Goal: Task Accomplishment & Management: Complete application form

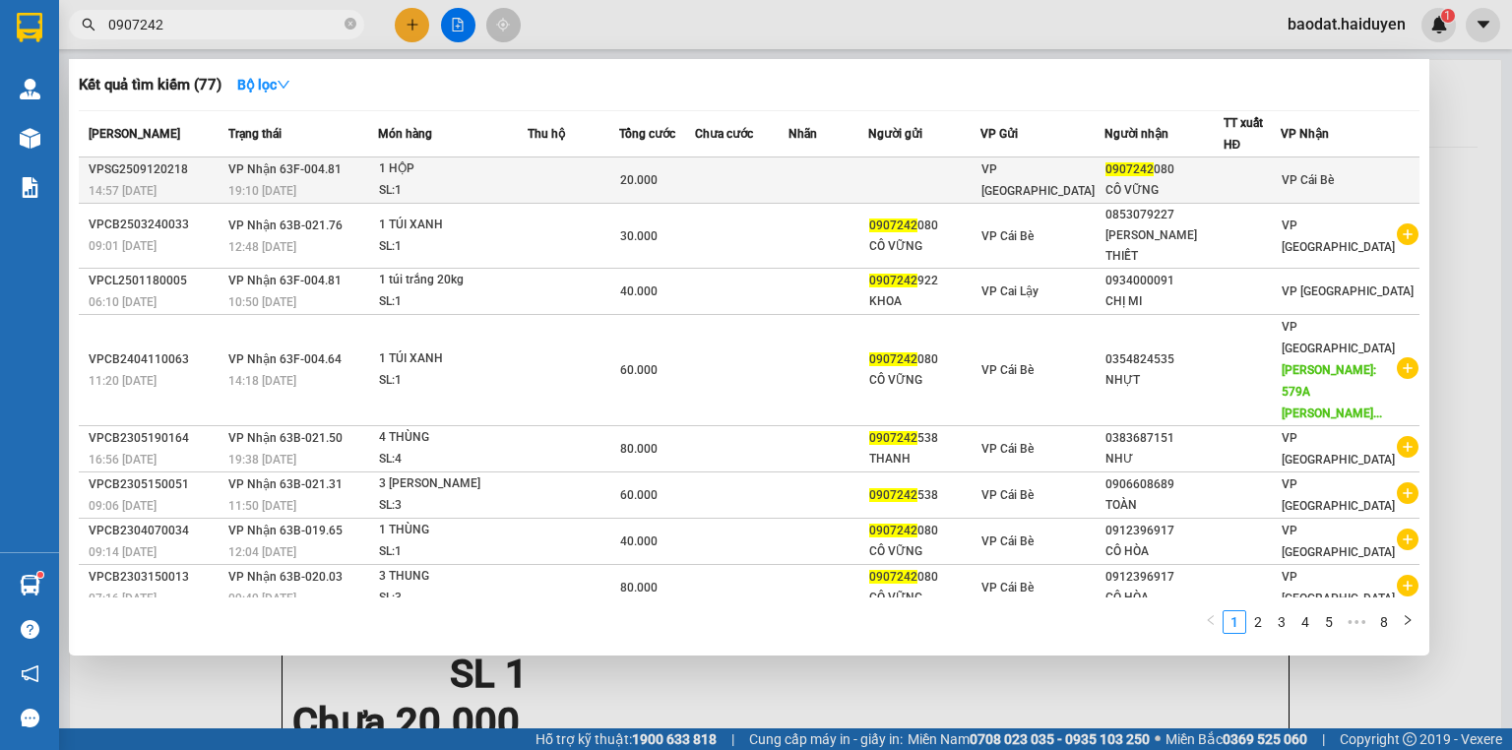
type input "0907242"
click at [964, 185] on td at bounding box center [924, 180] width 112 height 46
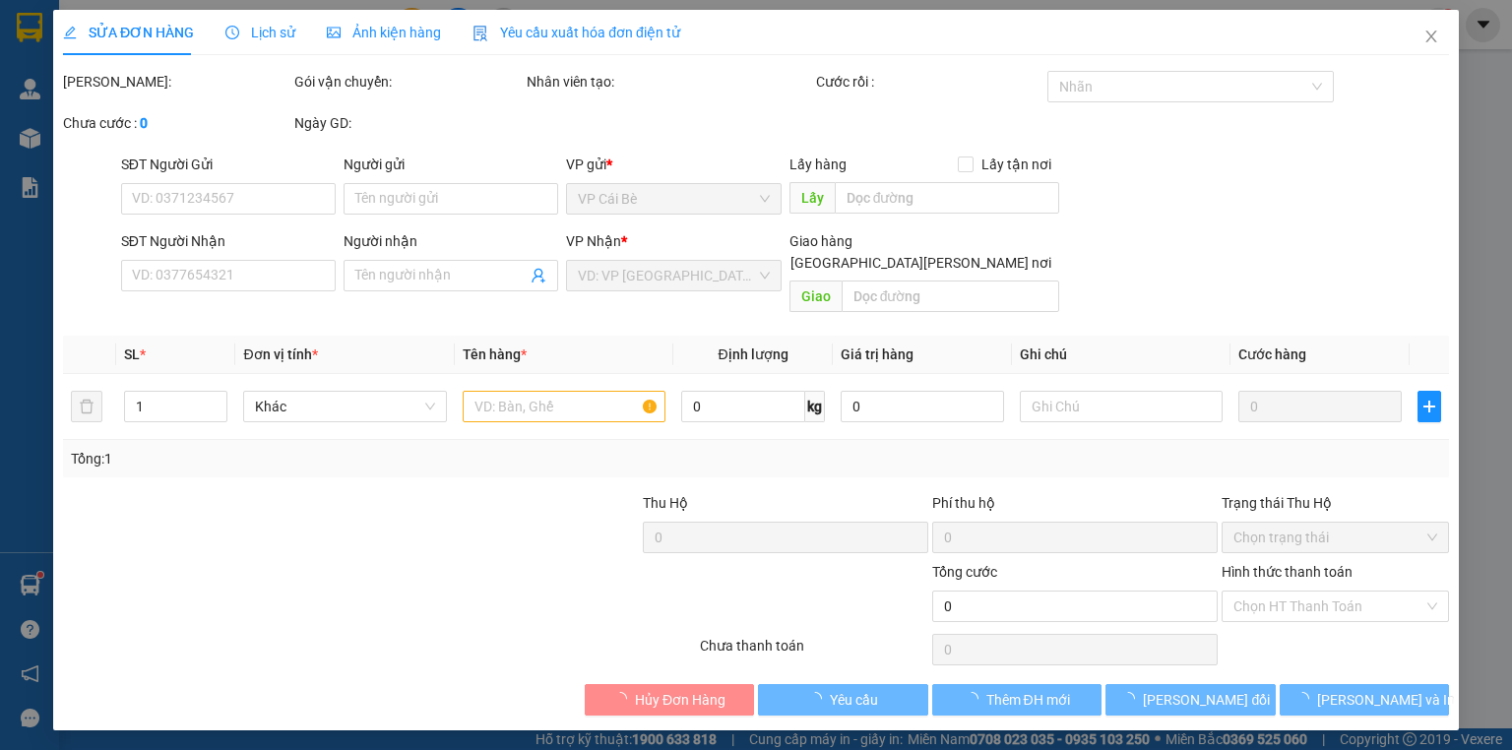
type input "0907242080"
type input "CÔ VỮNG"
type input "20.000"
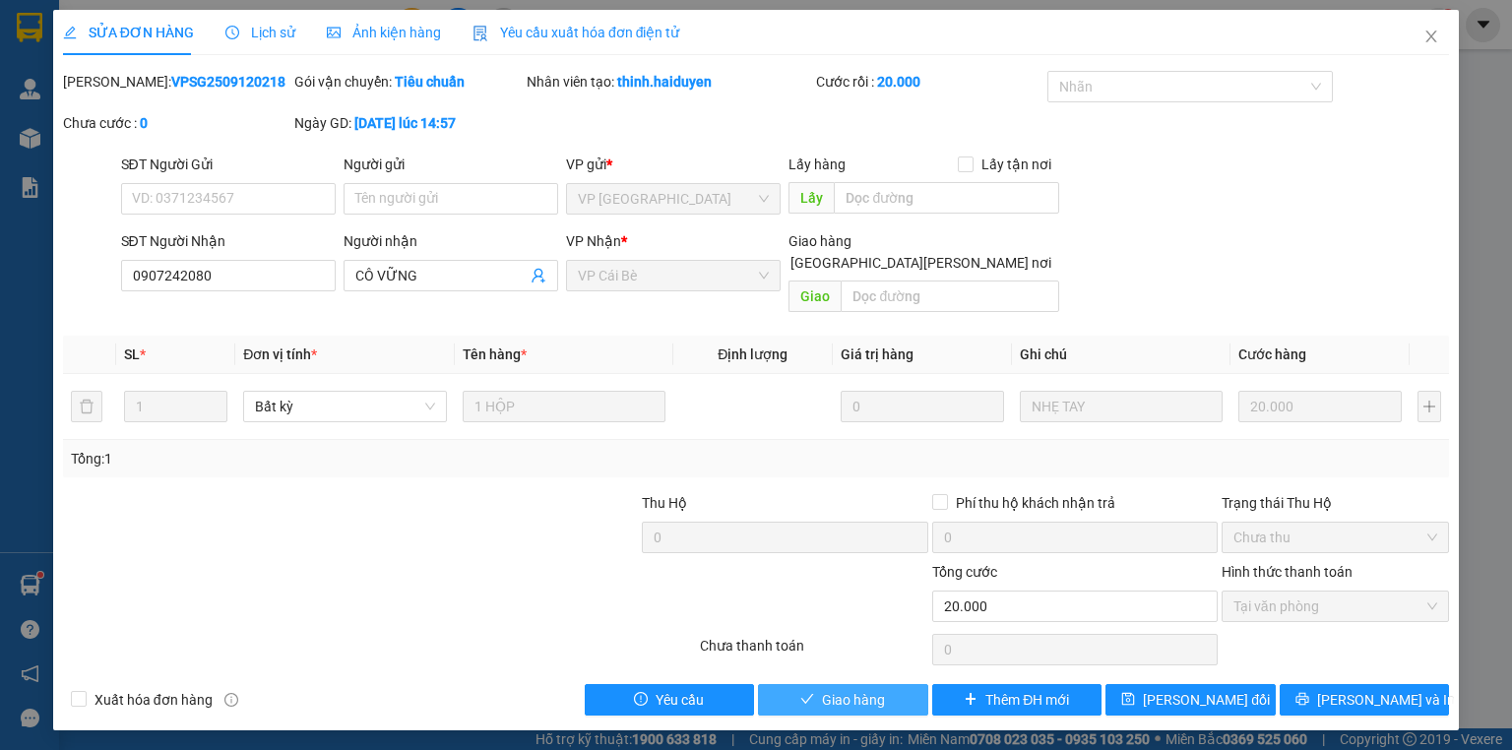
click at [866, 689] on span "Giao hàng" at bounding box center [853, 700] width 63 height 22
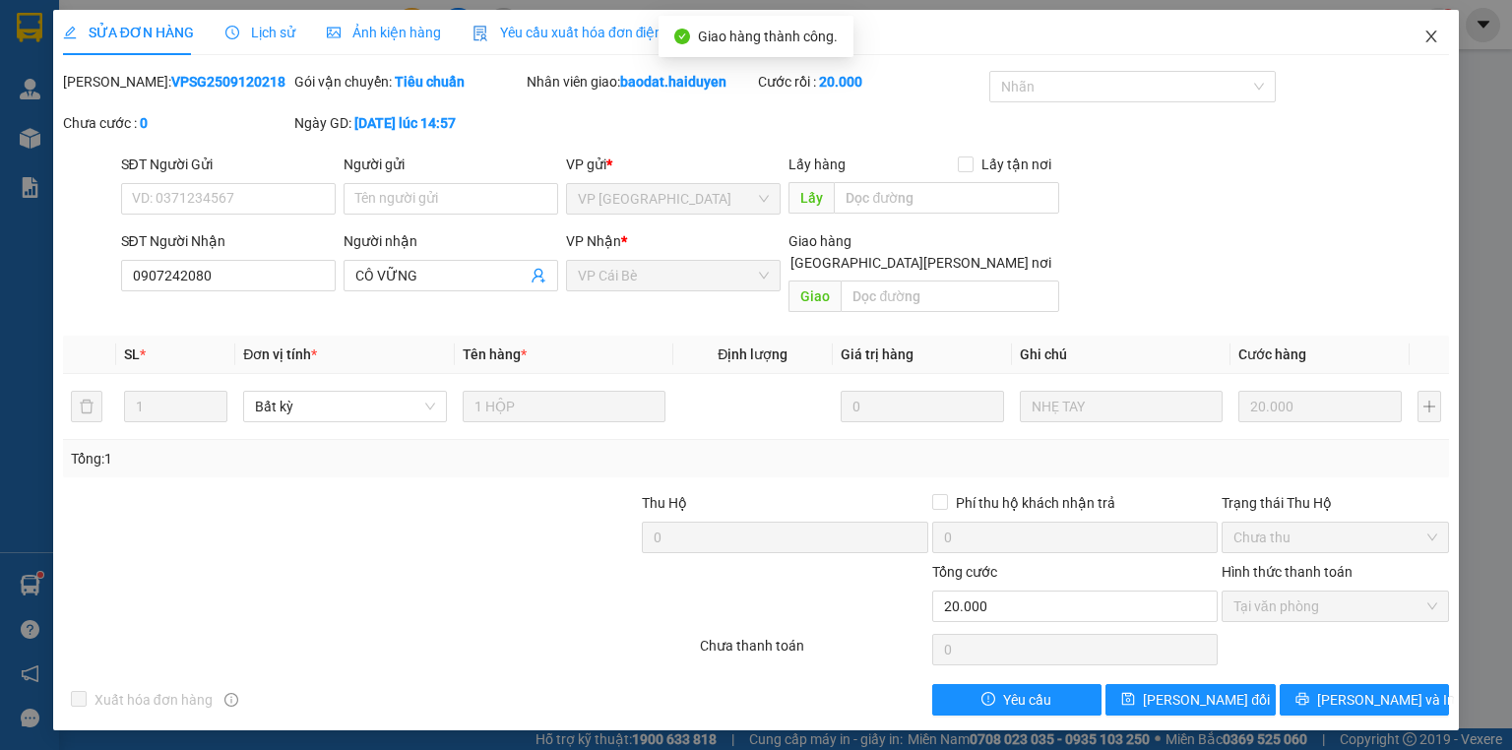
click at [1429, 35] on icon "close" at bounding box center [1431, 37] width 11 height 12
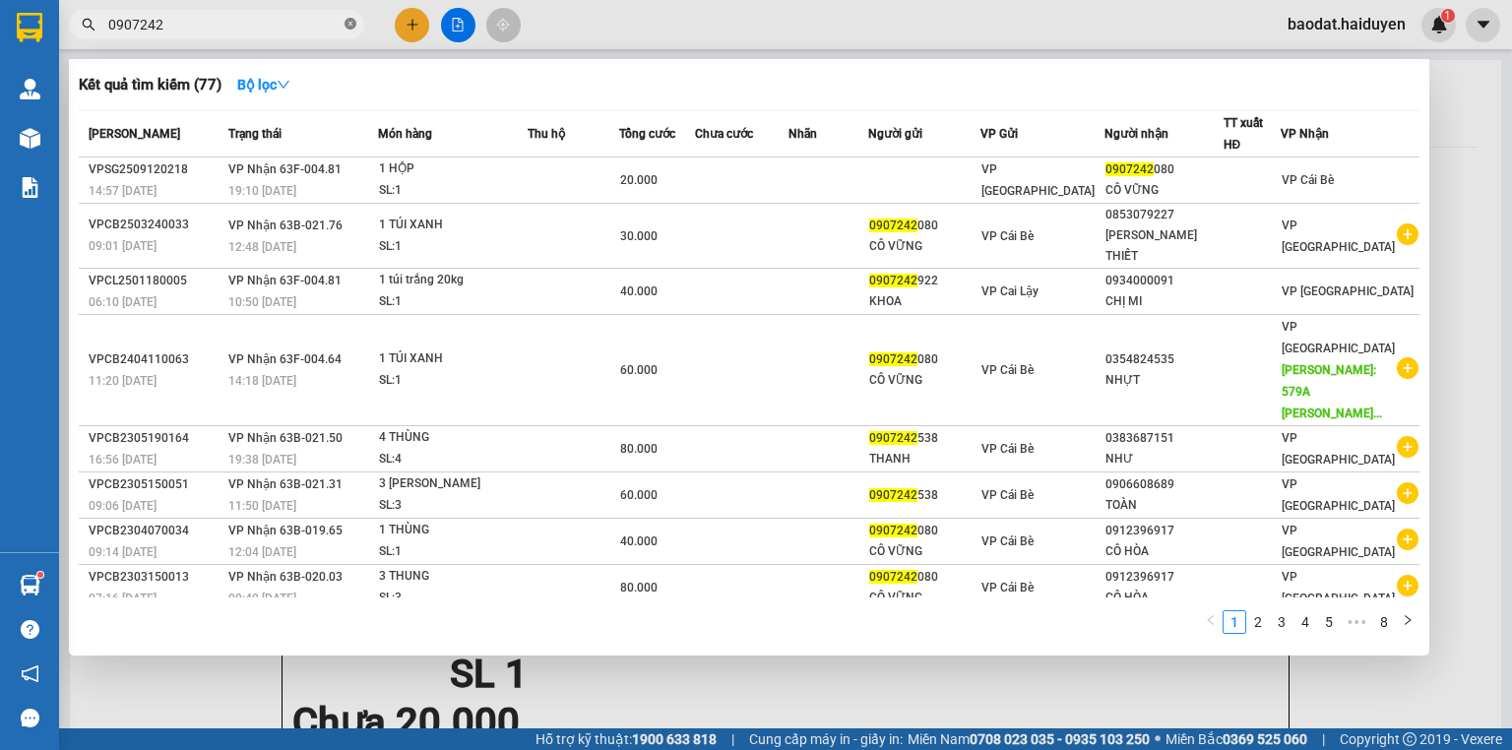
click at [348, 29] on icon "close-circle" at bounding box center [350, 24] width 12 height 12
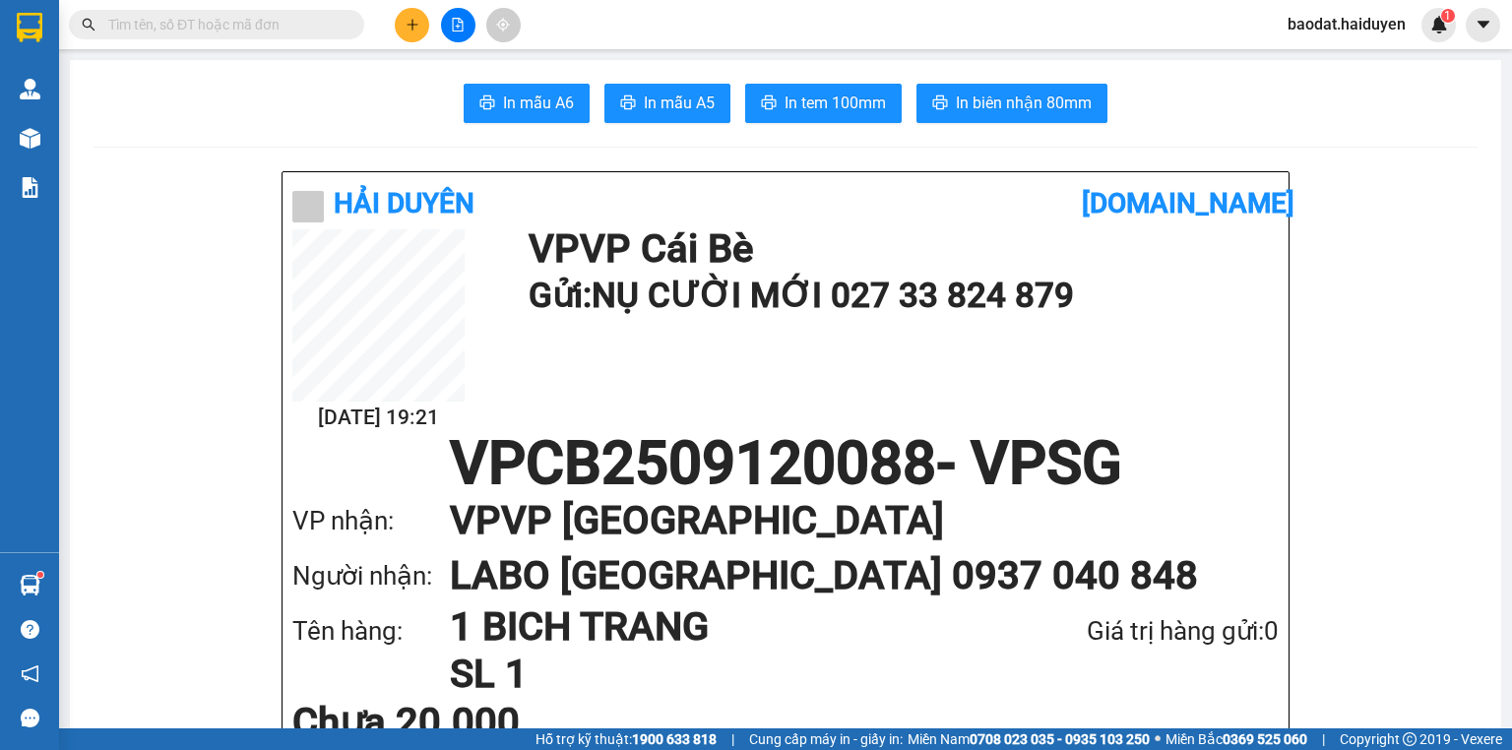
click at [295, 31] on input "text" at bounding box center [224, 25] width 232 height 22
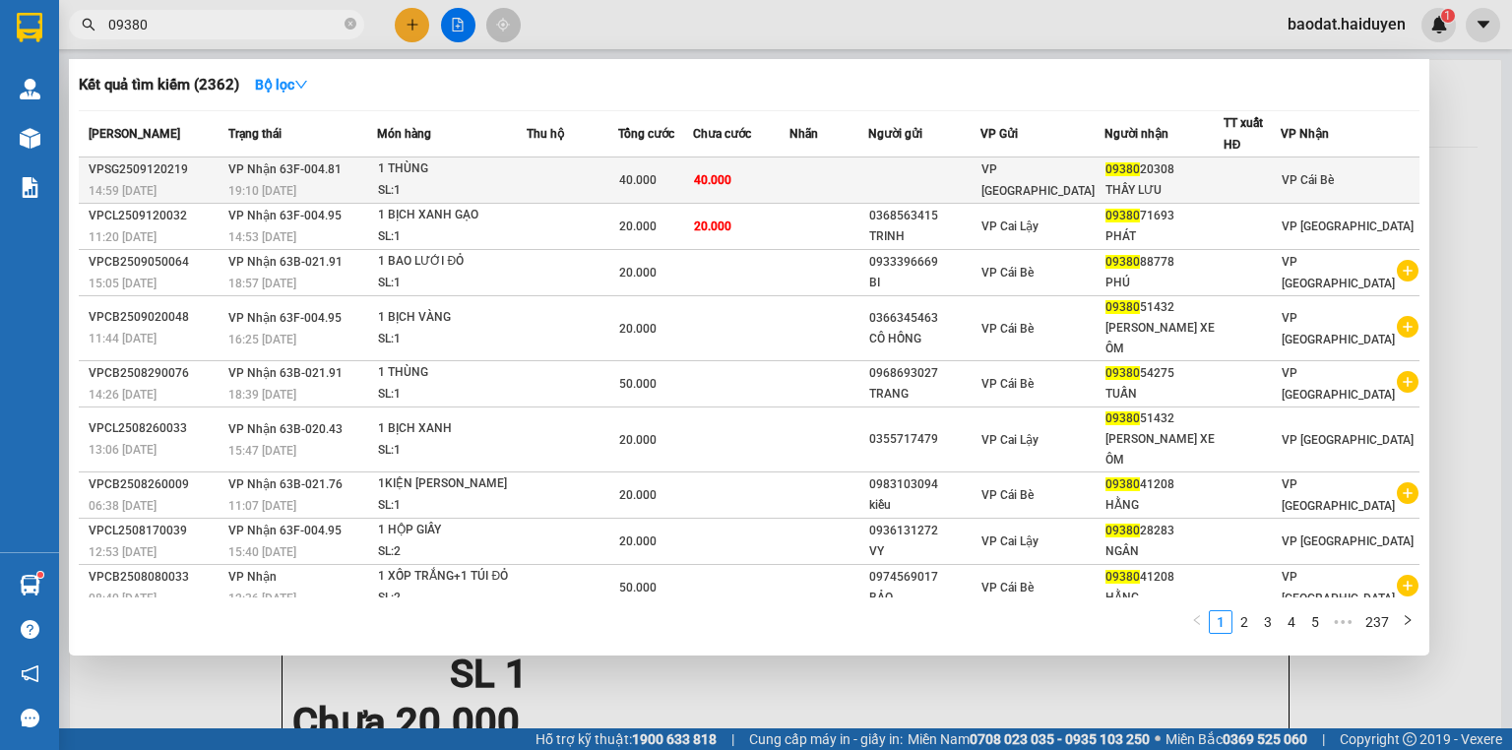
type input "09380"
click at [868, 171] on td at bounding box center [828, 180] width 79 height 46
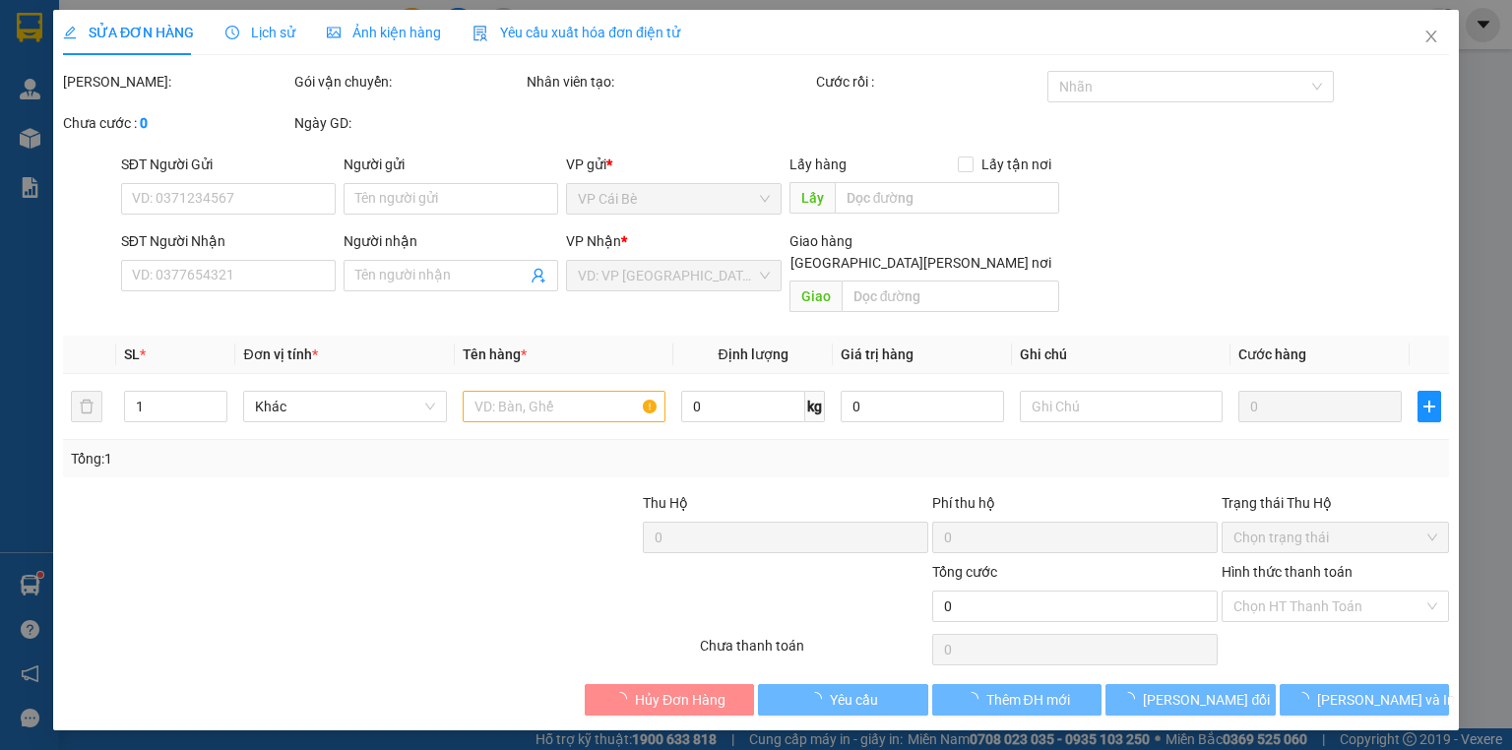
type input "0938020308"
type input "THẦY LƯU"
type input "40.000"
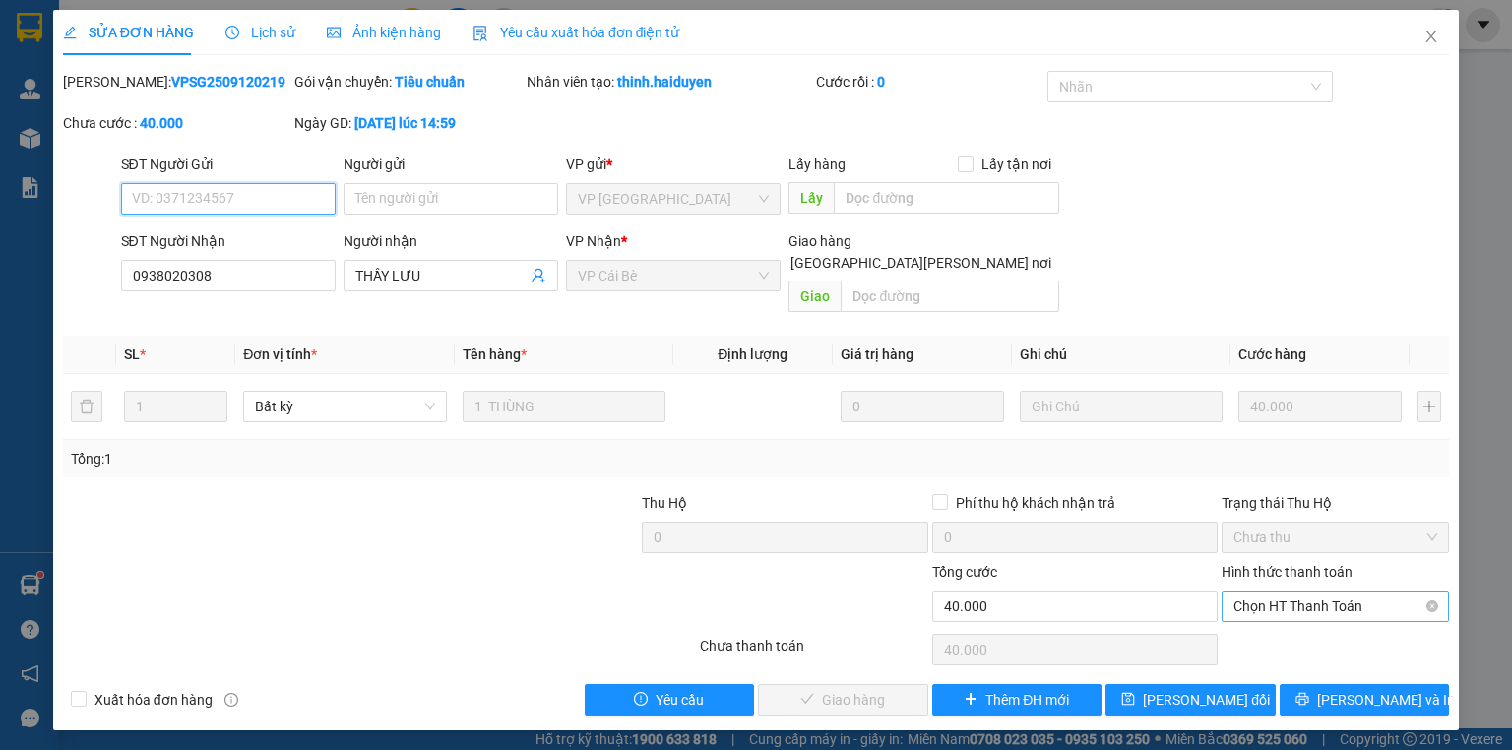
click at [1343, 592] on span "Chọn HT Thanh Toán" at bounding box center [1335, 607] width 204 height 30
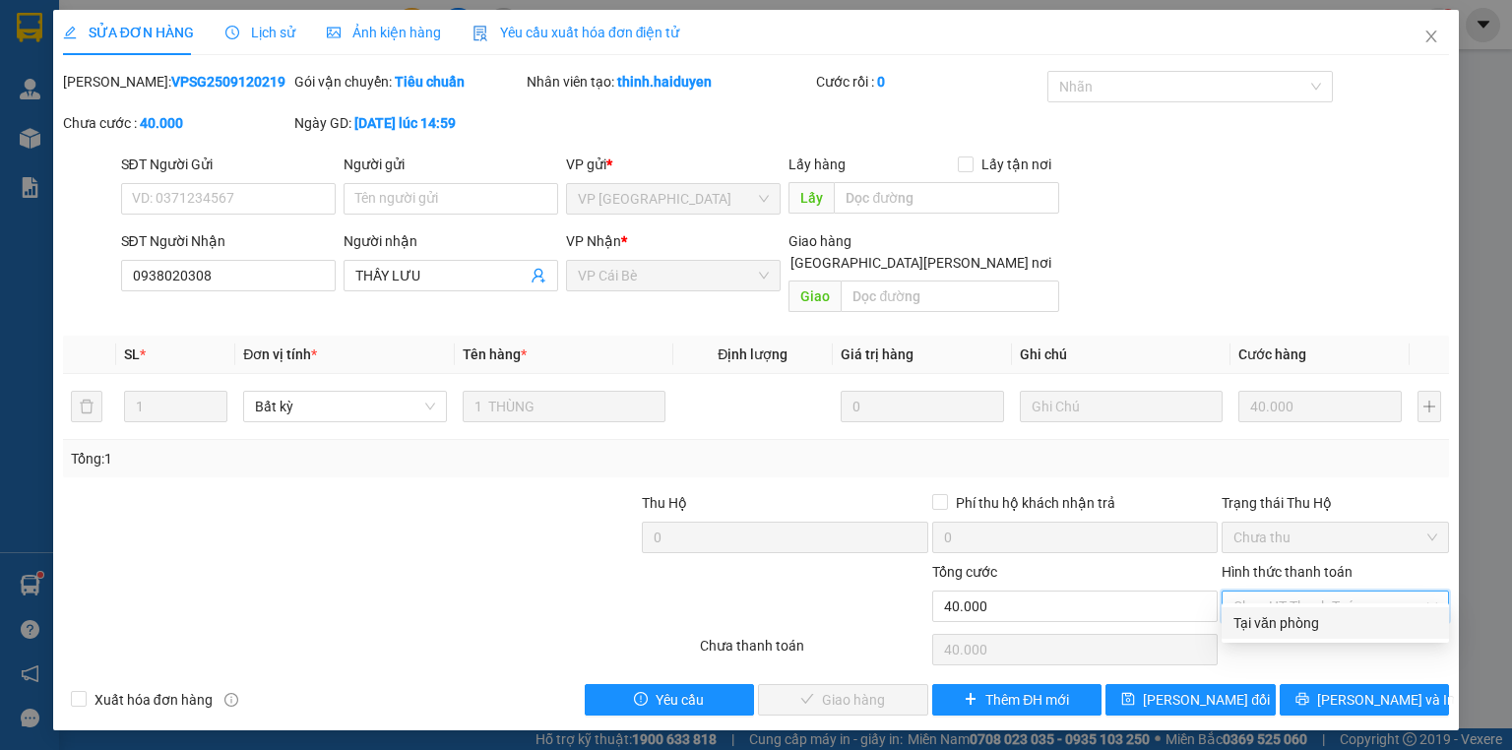
click at [1307, 621] on div "Tại văn phòng" at bounding box center [1335, 623] width 204 height 22
type input "0"
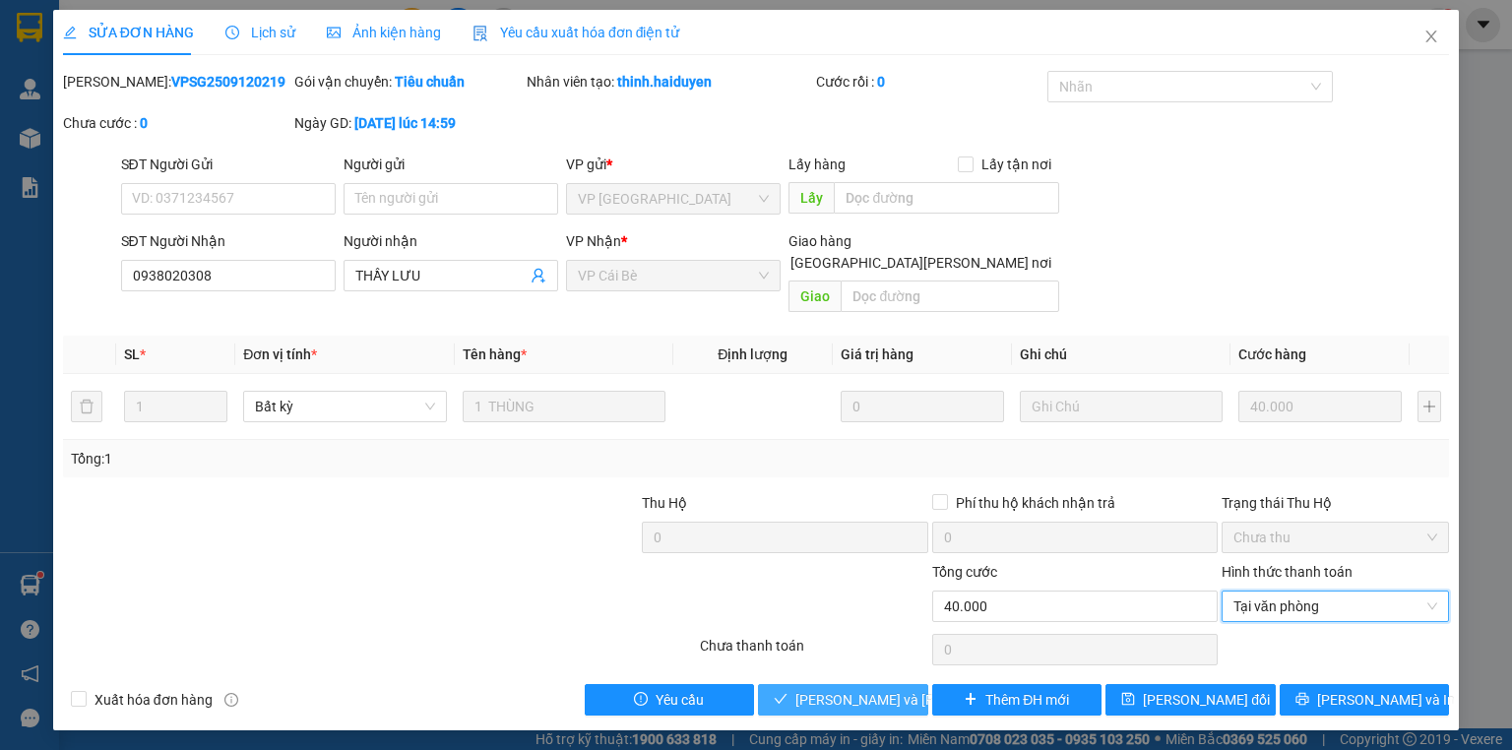
click at [809, 689] on span "[PERSON_NAME] và [PERSON_NAME] hàng" at bounding box center [928, 700] width 266 height 22
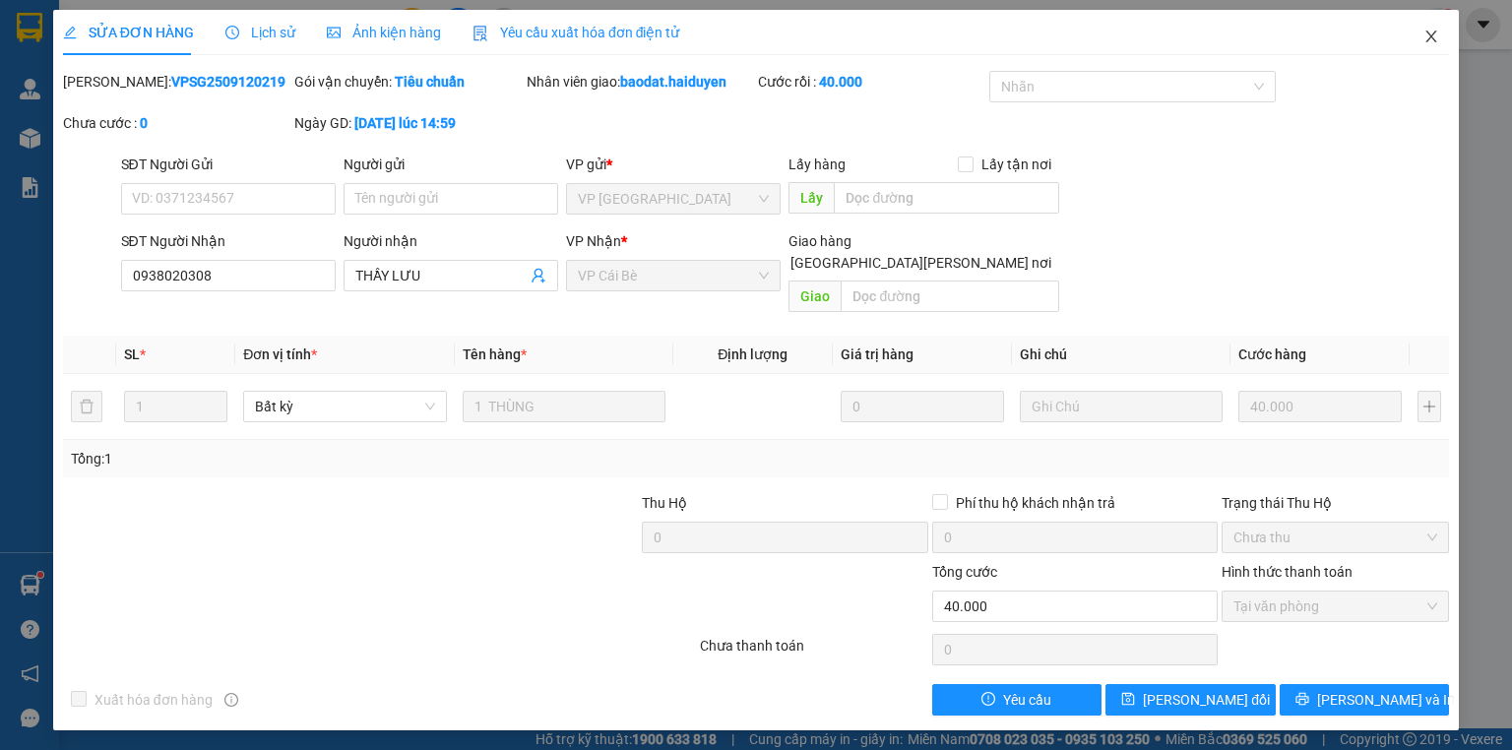
click at [1428, 38] on icon "close" at bounding box center [1431, 37] width 16 height 16
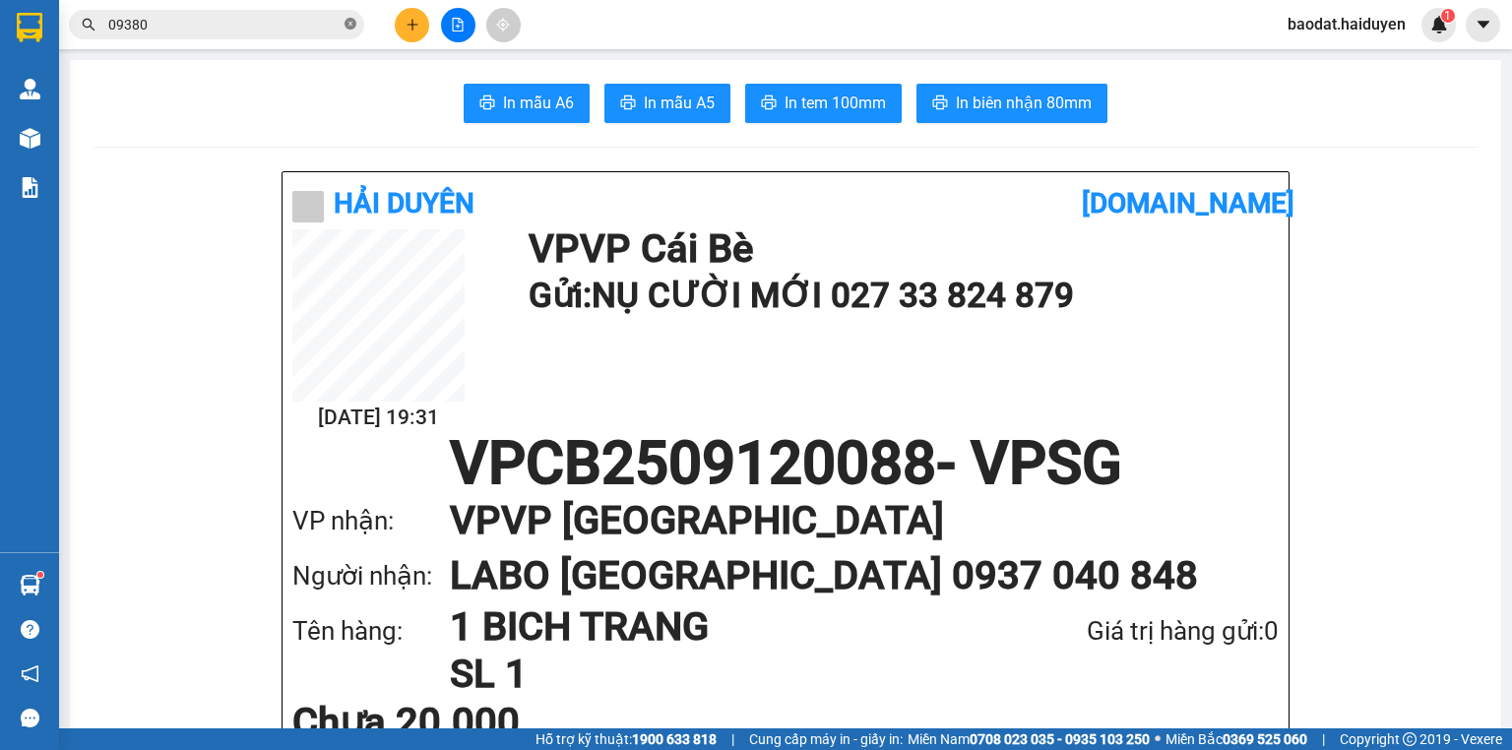
click at [354, 24] on icon "close-circle" at bounding box center [350, 24] width 12 height 12
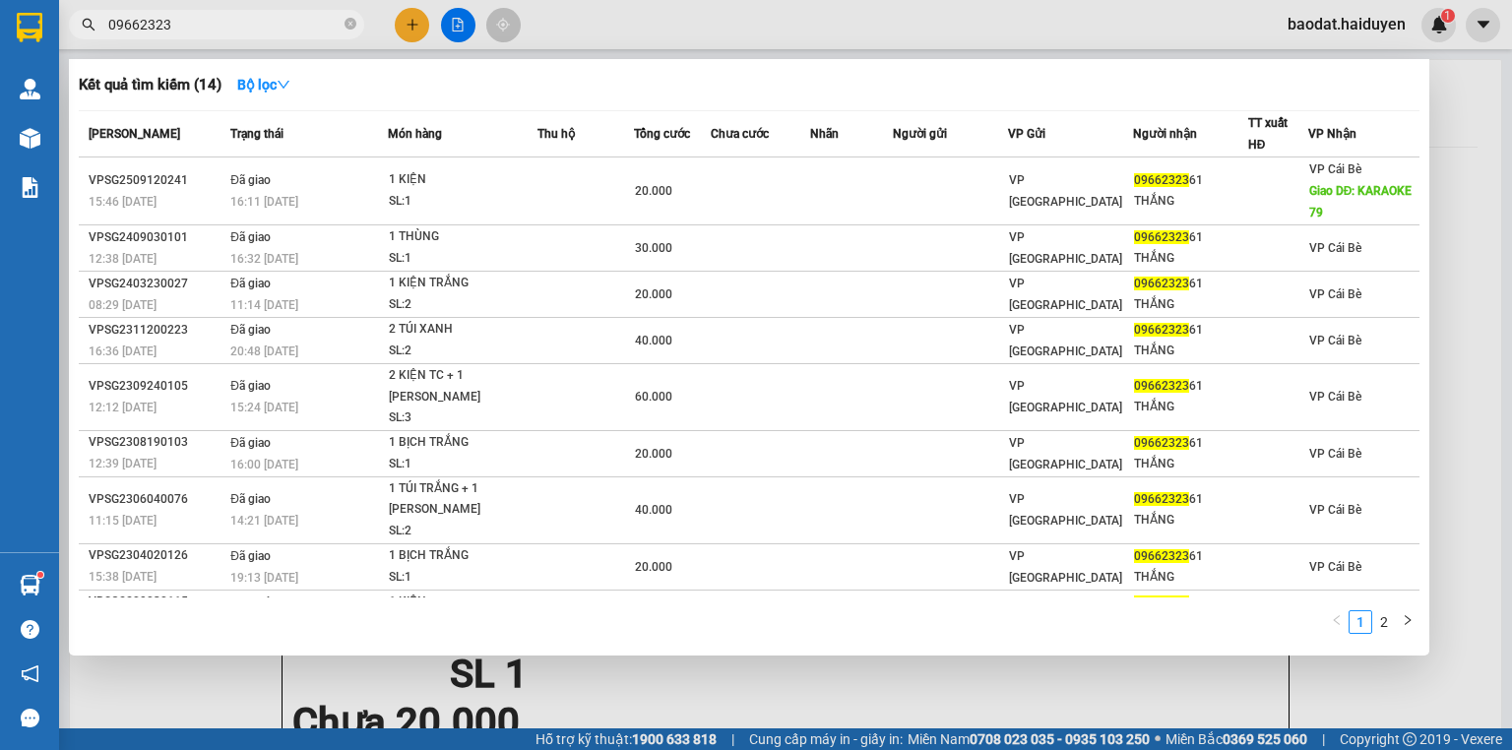
type input "09662323"
click at [350, 25] on icon "close-circle" at bounding box center [350, 24] width 12 height 12
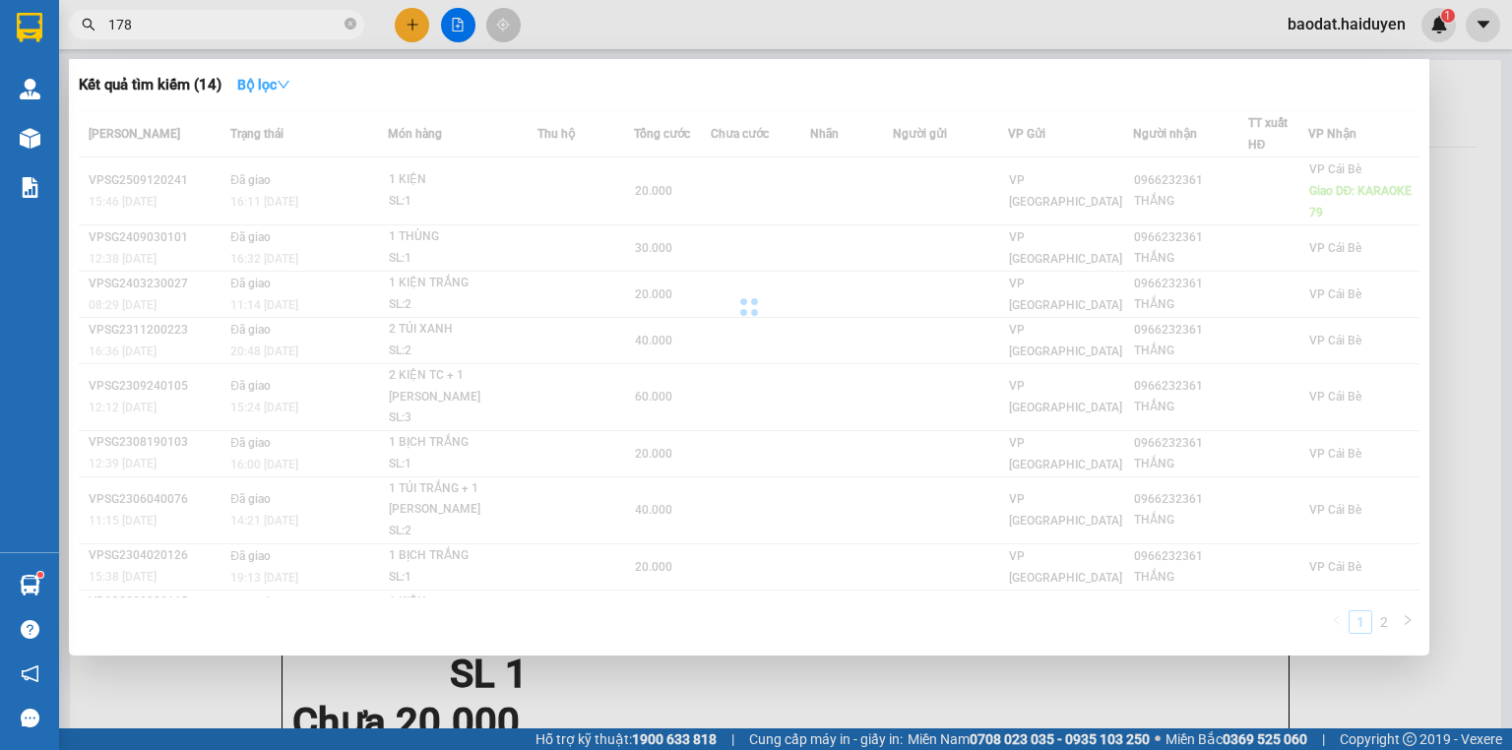
type input "178"
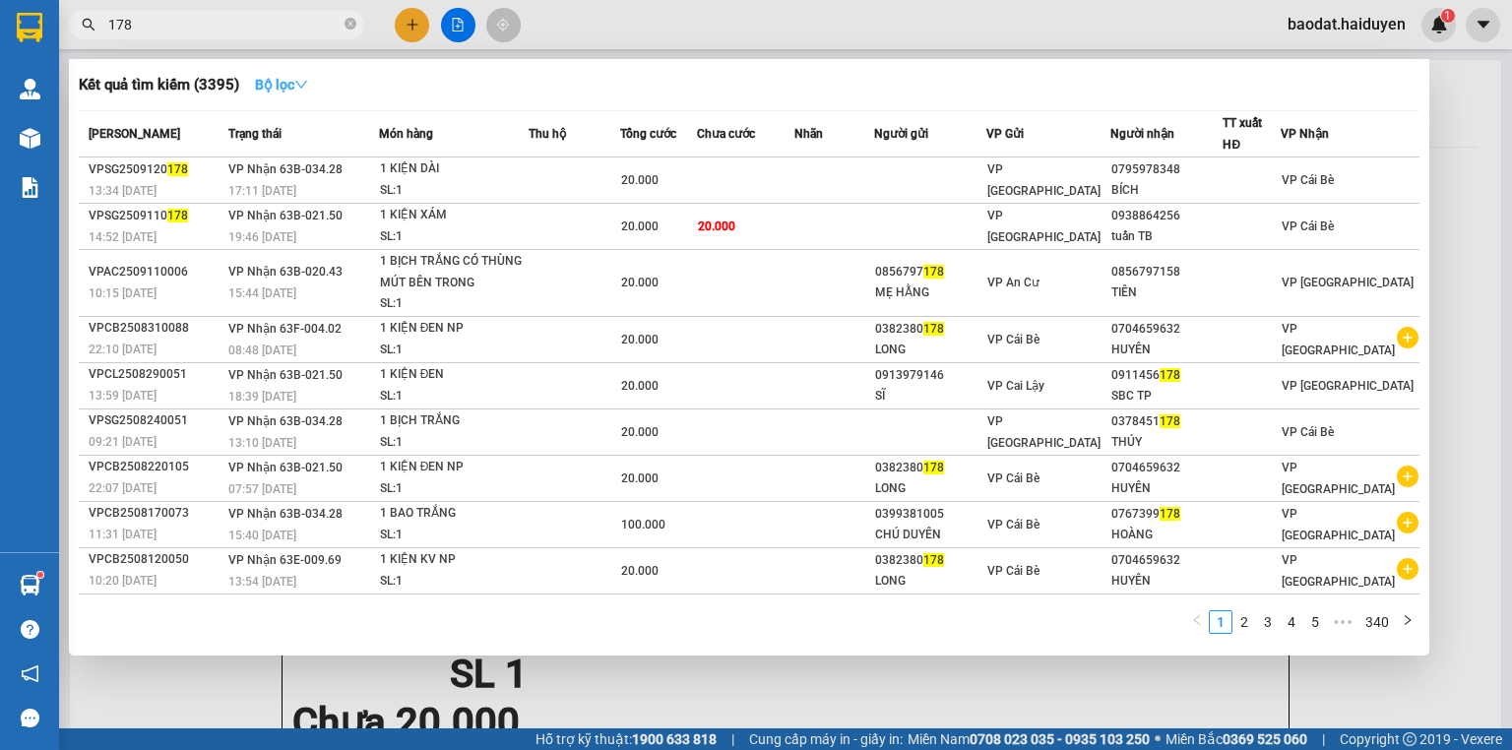
drag, startPoint x: 261, startPoint y: 81, endPoint x: 266, endPoint y: 90, distance: 10.1
click at [262, 81] on strong "Bộ lọc" at bounding box center [281, 85] width 53 height 16
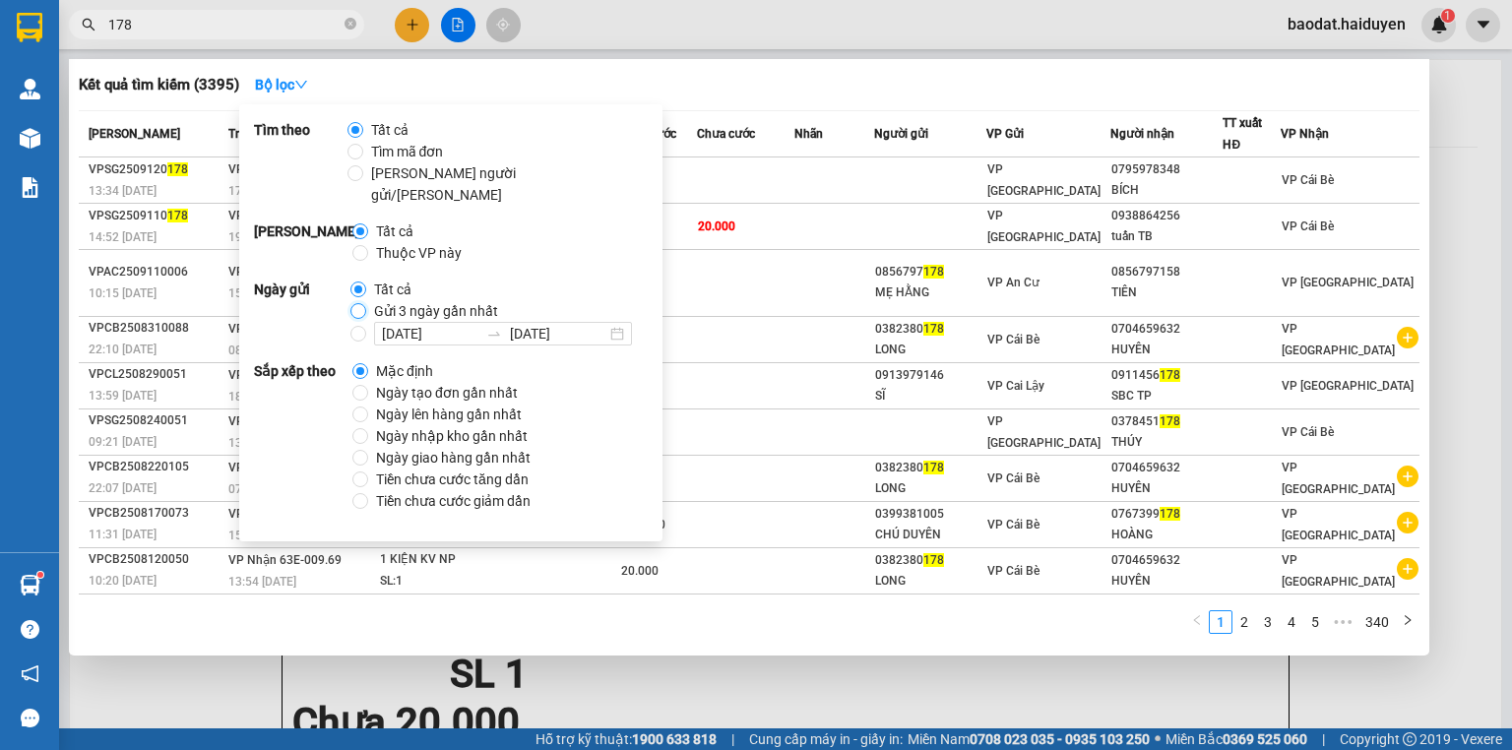
click at [357, 303] on input "Gửi 3 ngày gần nhất" at bounding box center [358, 311] width 16 height 16
radio input "true"
radio input "false"
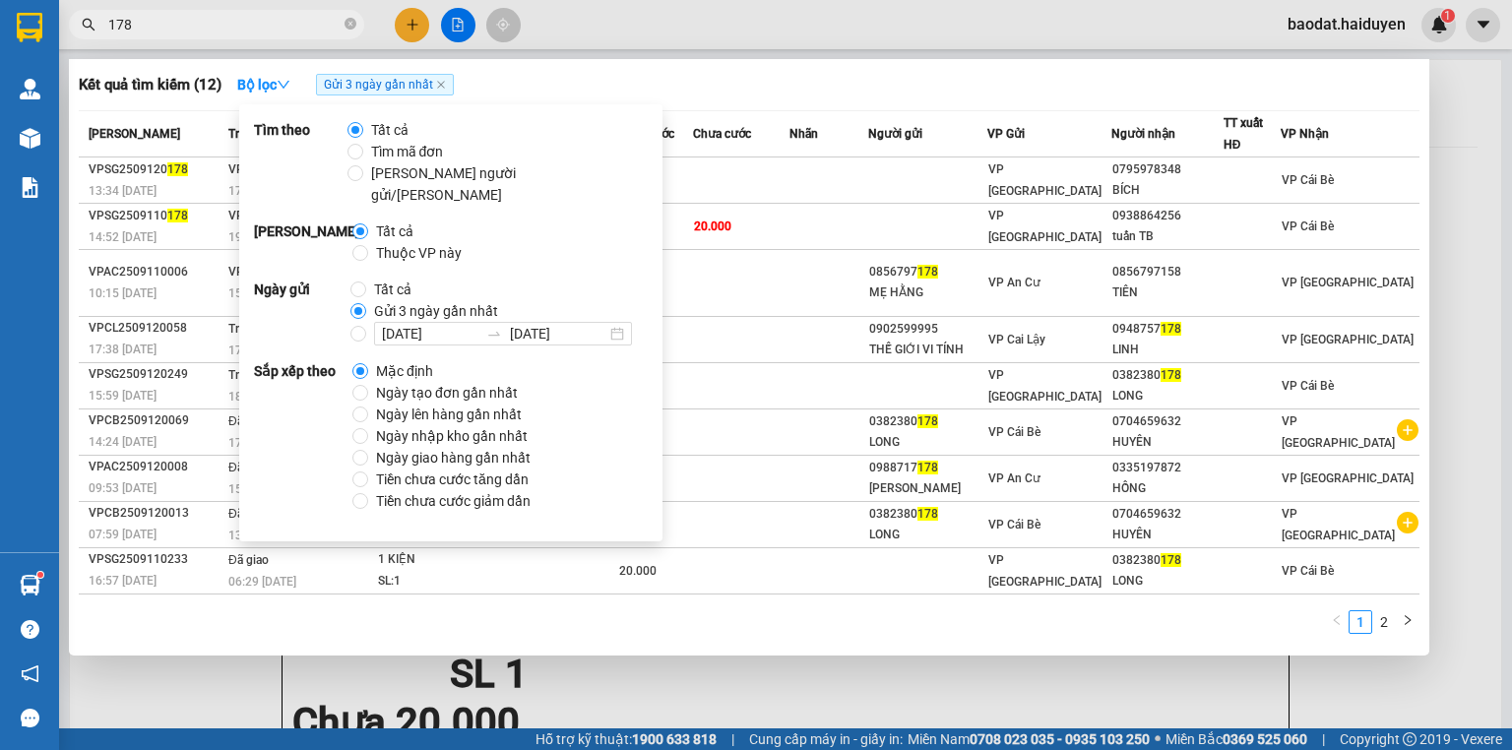
drag, startPoint x: 634, startPoint y: 21, endPoint x: 519, endPoint y: 64, distance: 123.0
click at [634, 20] on div at bounding box center [756, 375] width 1512 height 750
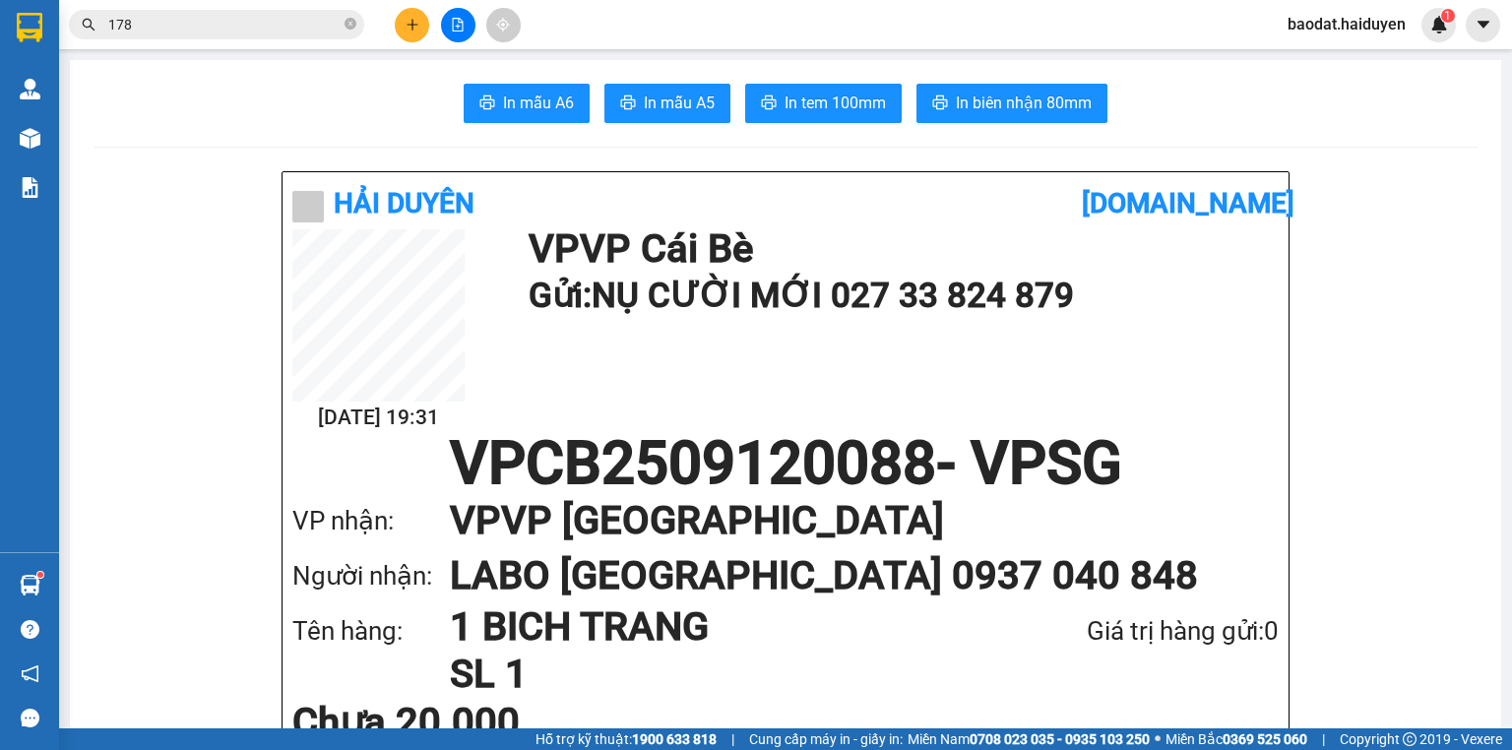
click at [313, 29] on input "178" at bounding box center [224, 25] width 232 height 22
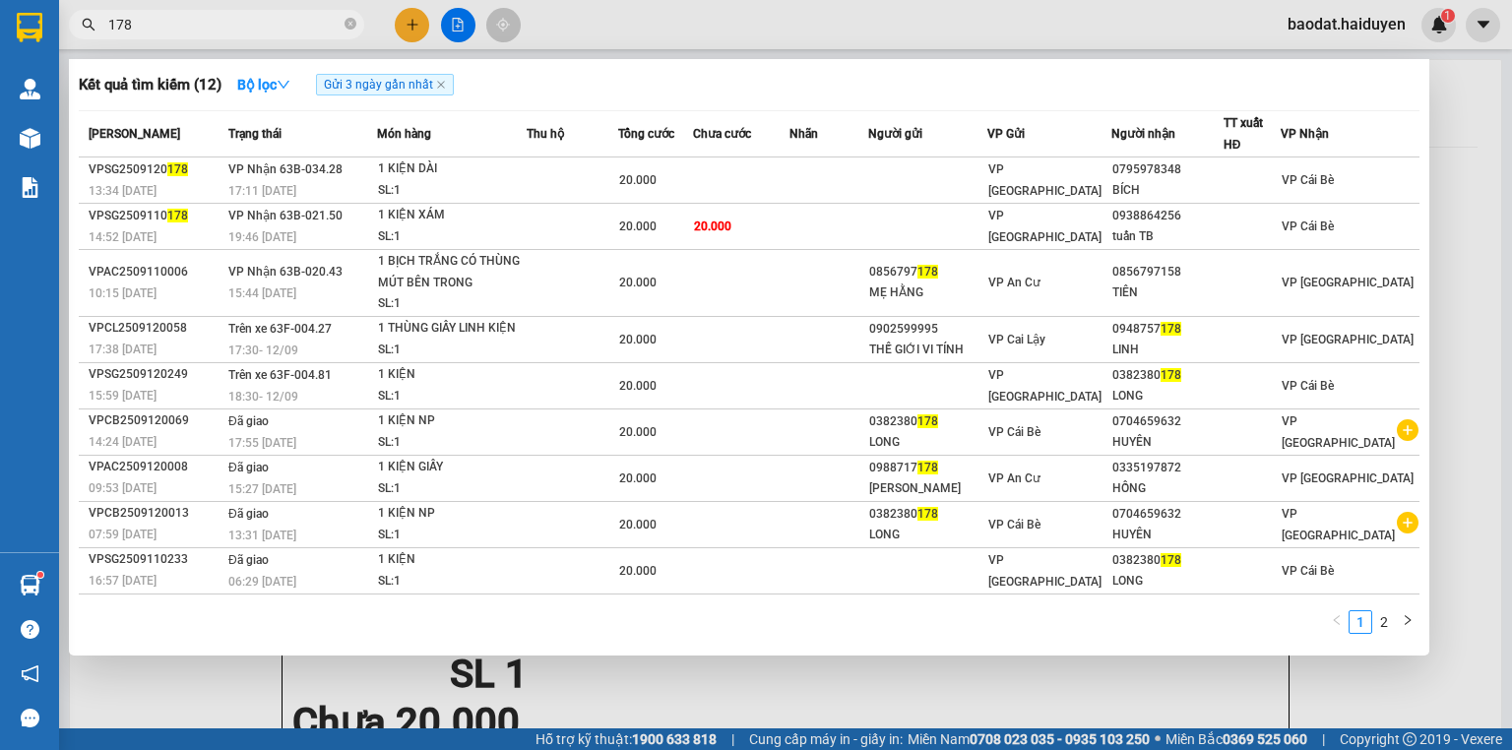
drag, startPoint x: 349, startPoint y: 28, endPoint x: 336, endPoint y: 24, distance: 14.3
click at [352, 26] on icon "close-circle" at bounding box center [350, 24] width 12 height 12
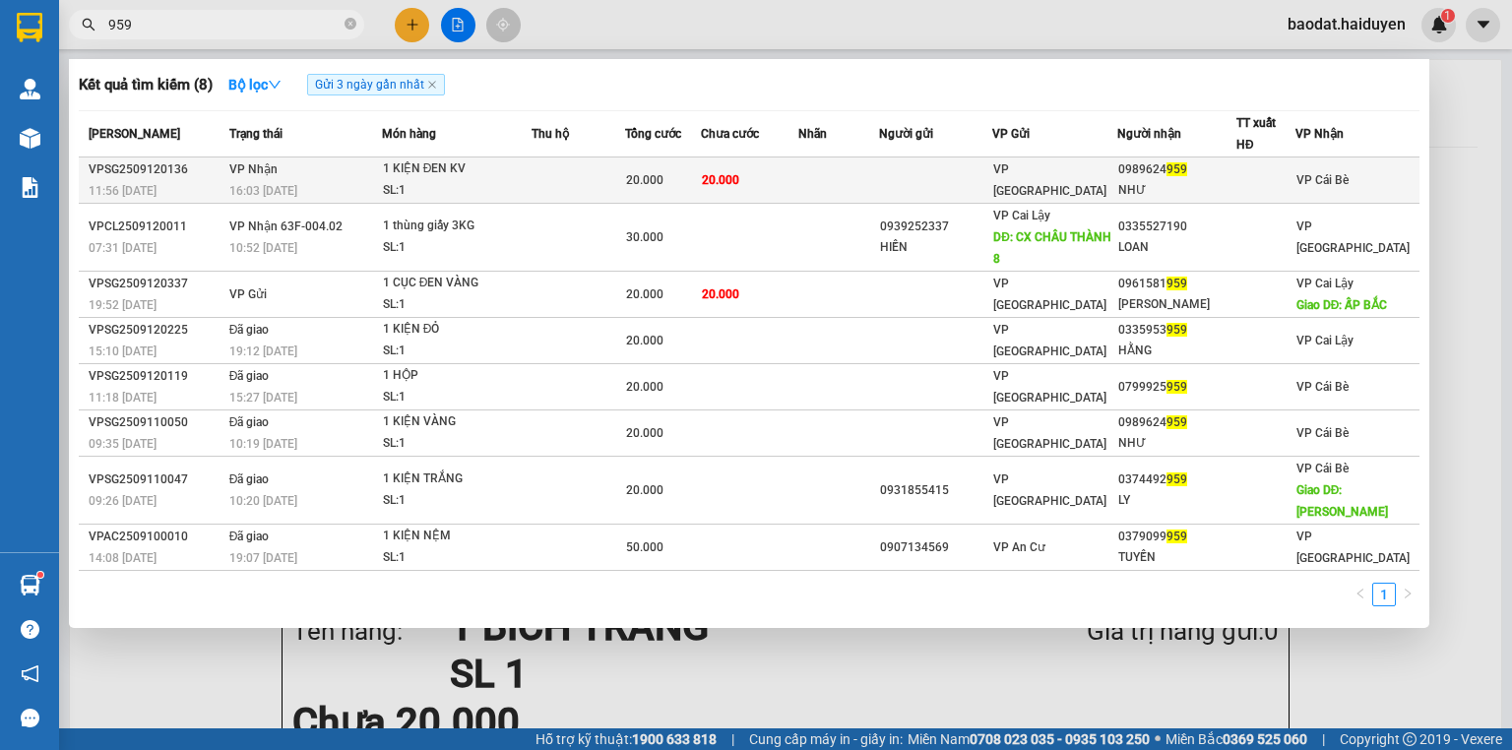
type input "959"
click at [520, 187] on div "SL: 1" at bounding box center [457, 191] width 148 height 22
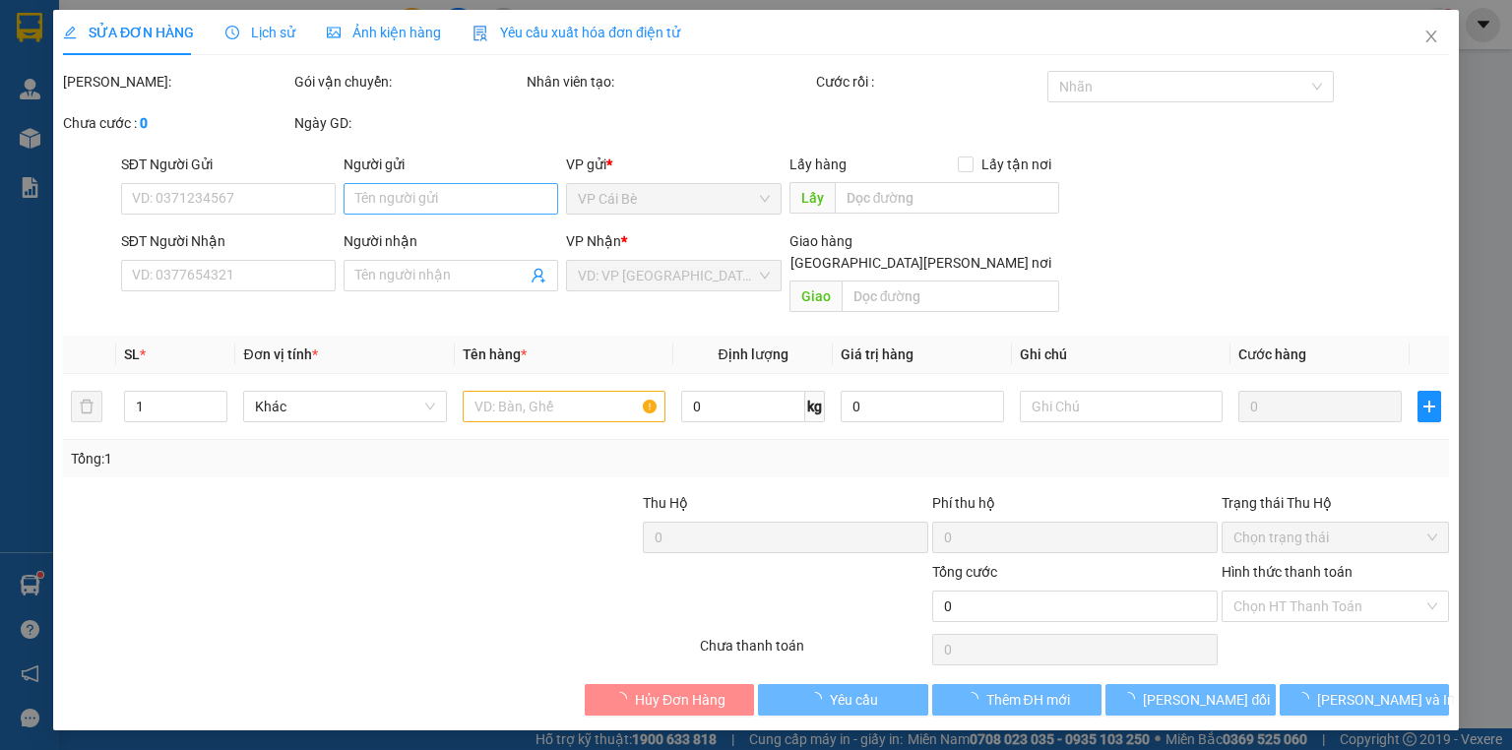
type input "0989624959"
type input "NHƯ"
type input "20.000"
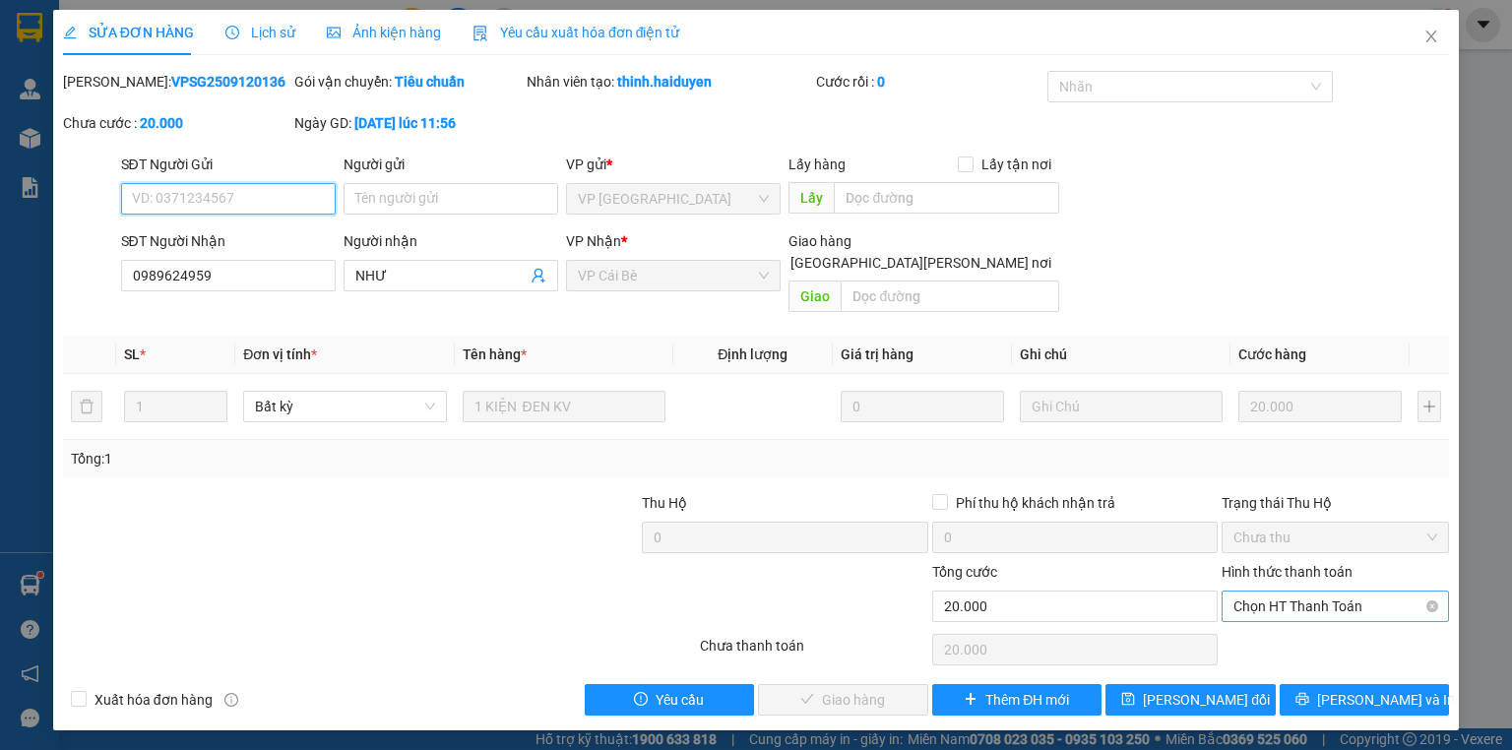
drag, startPoint x: 1314, startPoint y: 591, endPoint x: 1306, endPoint y: 598, distance: 11.1
click at [1312, 592] on span "Chọn HT Thanh Toán" at bounding box center [1335, 607] width 204 height 30
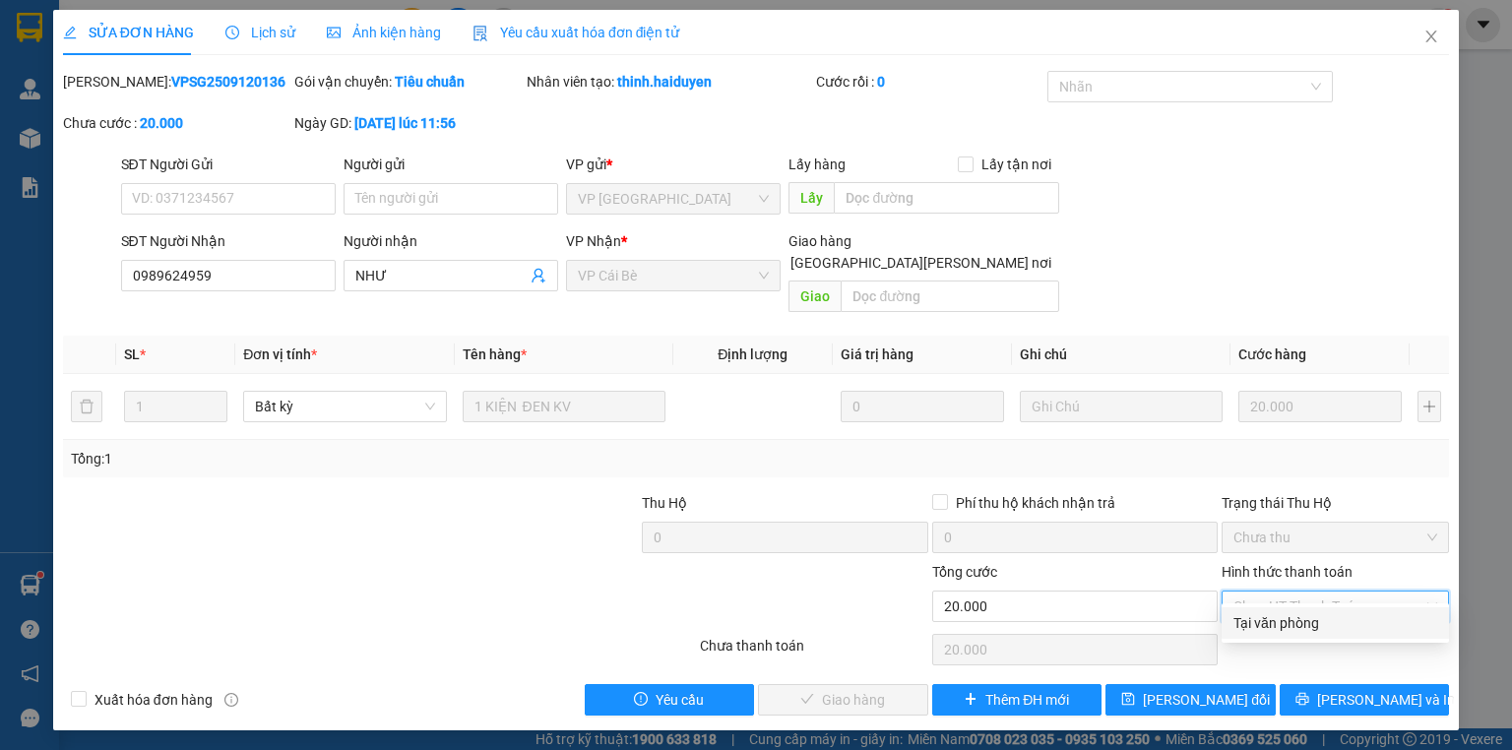
drag, startPoint x: 1290, startPoint y: 624, endPoint x: 843, endPoint y: 628, distance: 447.8
click at [1280, 626] on div "Tại văn phòng" at bounding box center [1335, 623] width 204 height 22
type input "0"
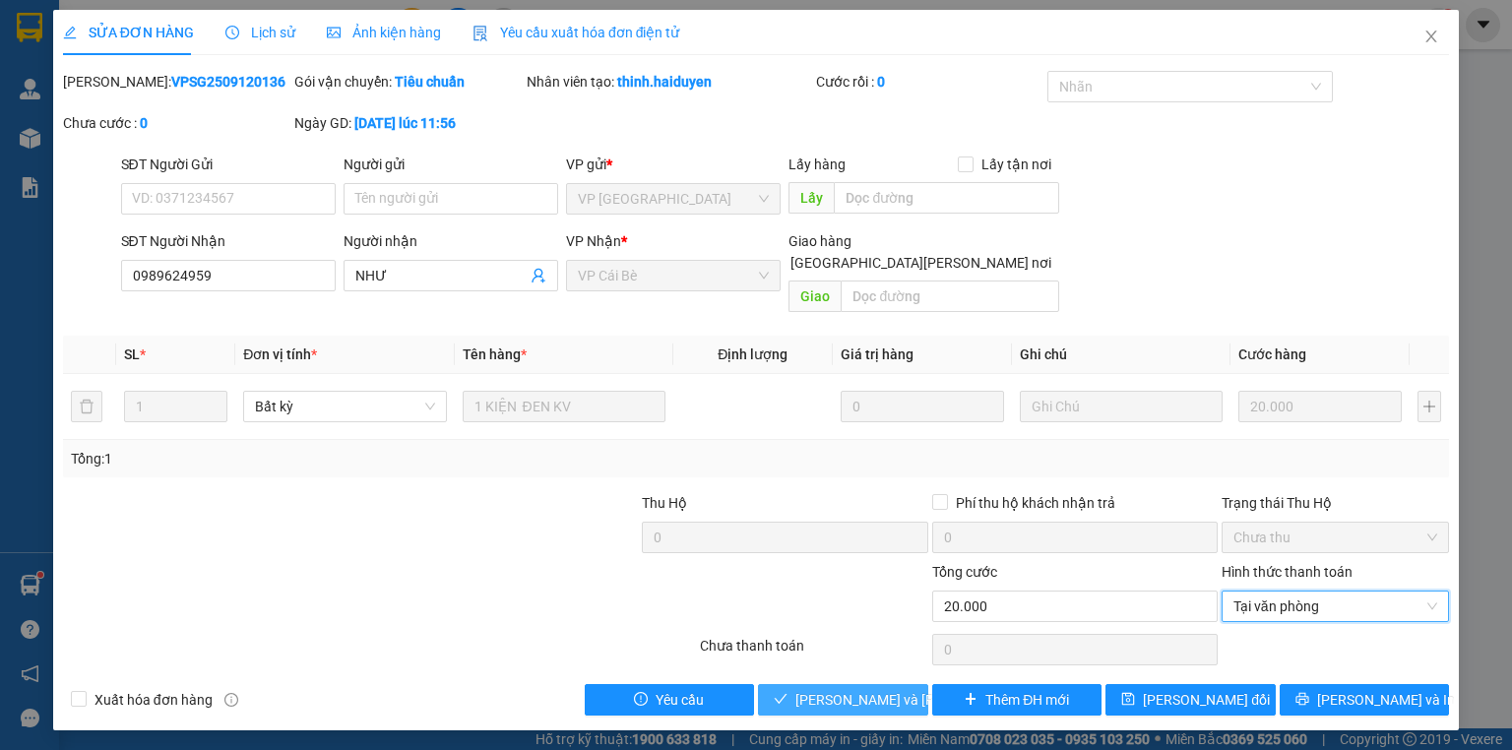
click at [802, 689] on span "[PERSON_NAME] và [PERSON_NAME] hàng" at bounding box center [928, 700] width 266 height 22
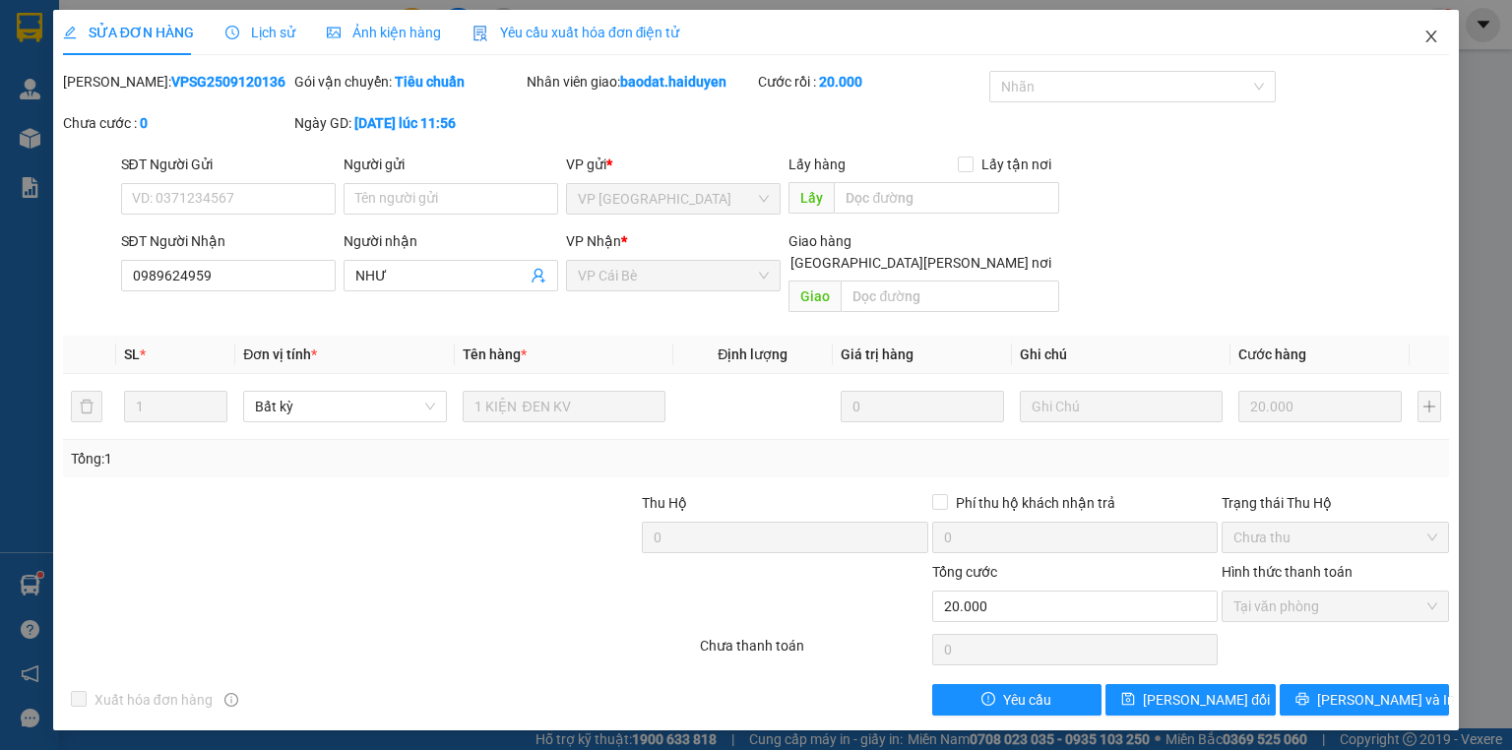
click at [1441, 31] on span "Close" at bounding box center [1431, 37] width 55 height 55
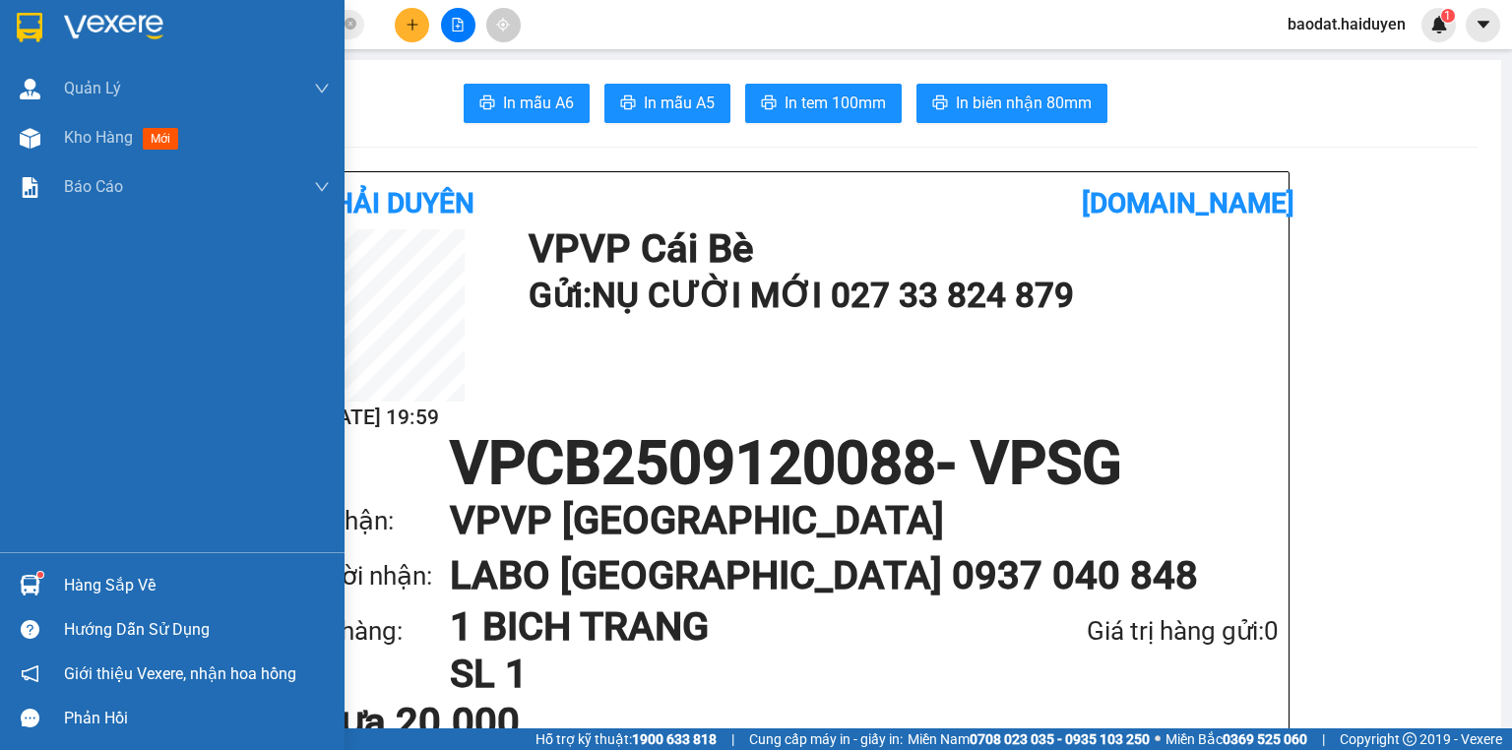
click at [99, 595] on div "Hàng sắp về" at bounding box center [197, 586] width 266 height 30
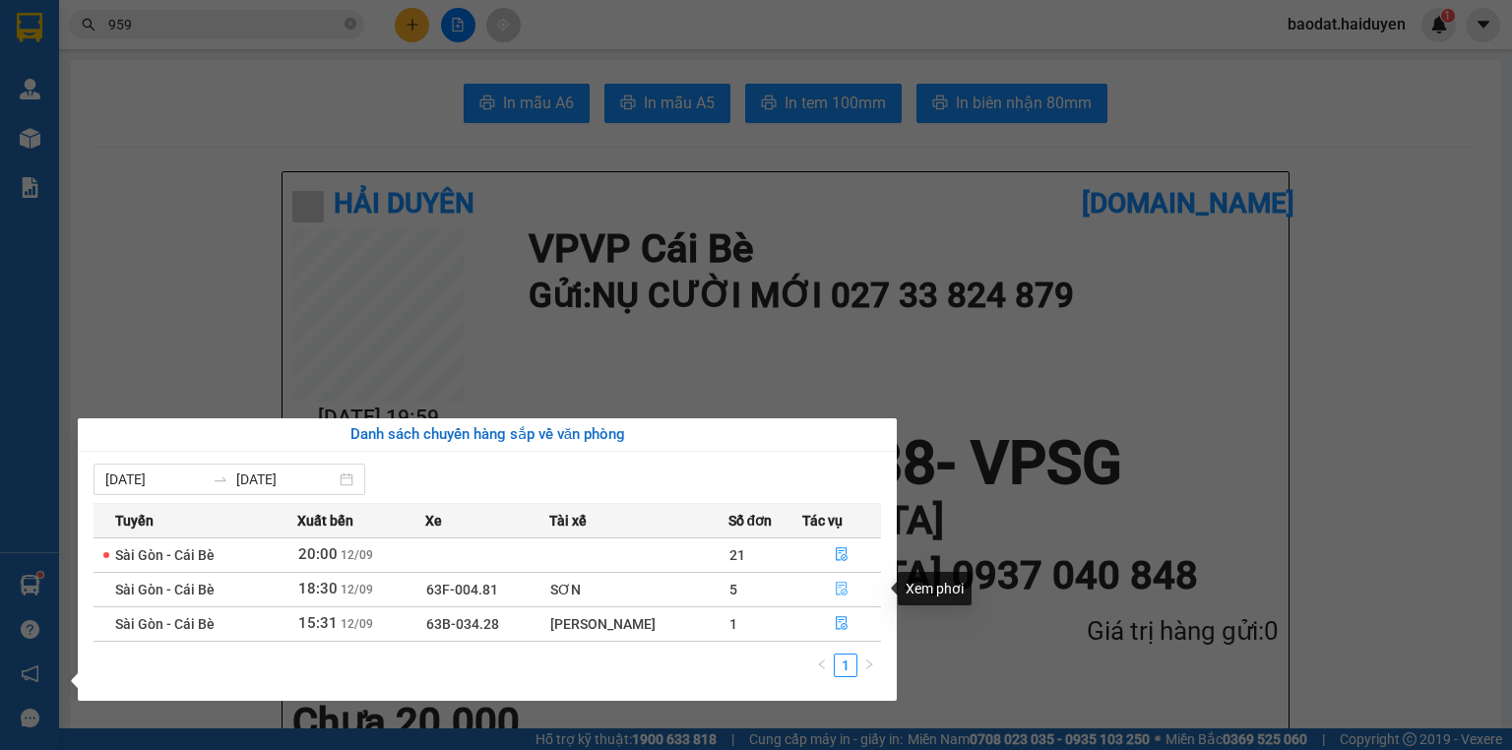
drag, startPoint x: 846, startPoint y: 589, endPoint x: 840, endPoint y: 580, distance: 11.2
click at [846, 588] on button "button" at bounding box center [841, 589] width 77 height 31
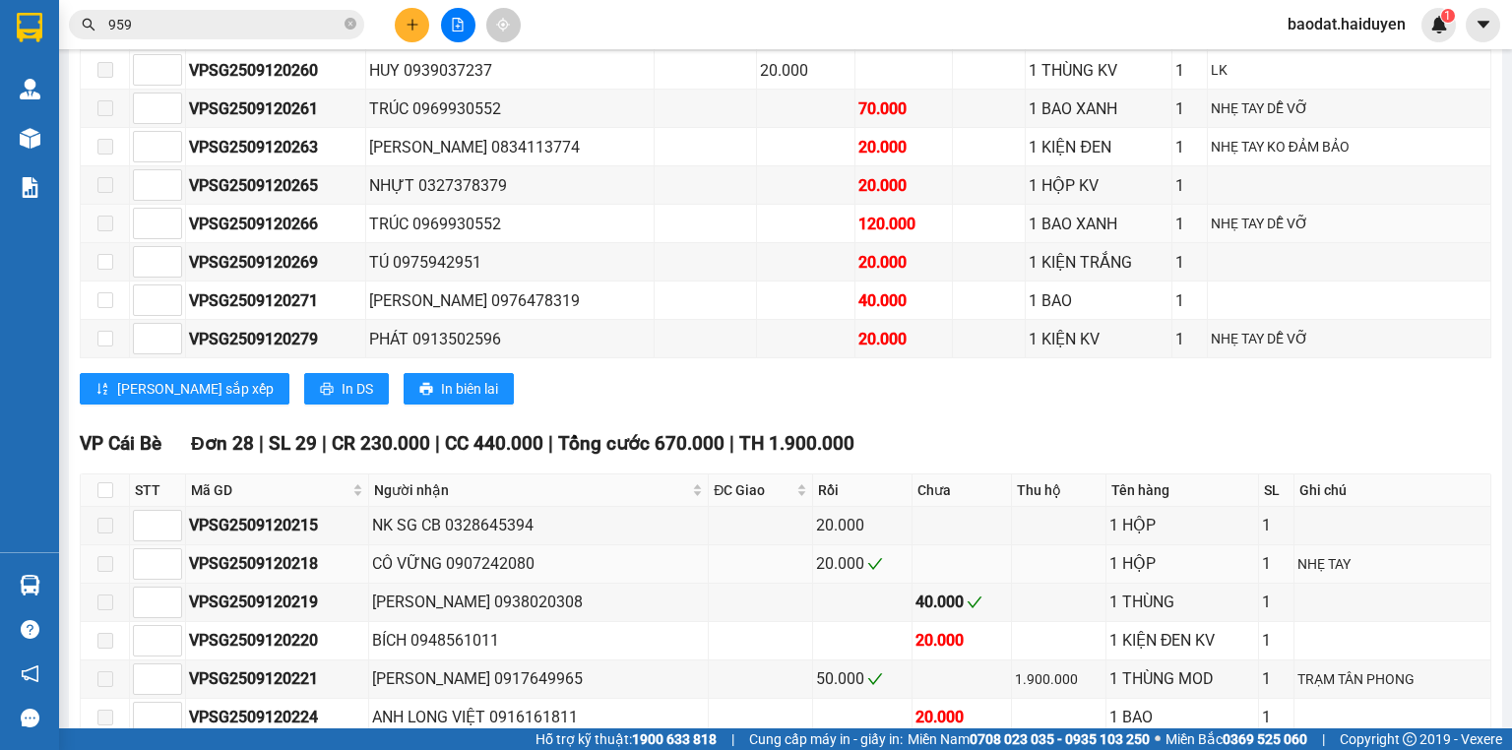
scroll to position [1417, 0]
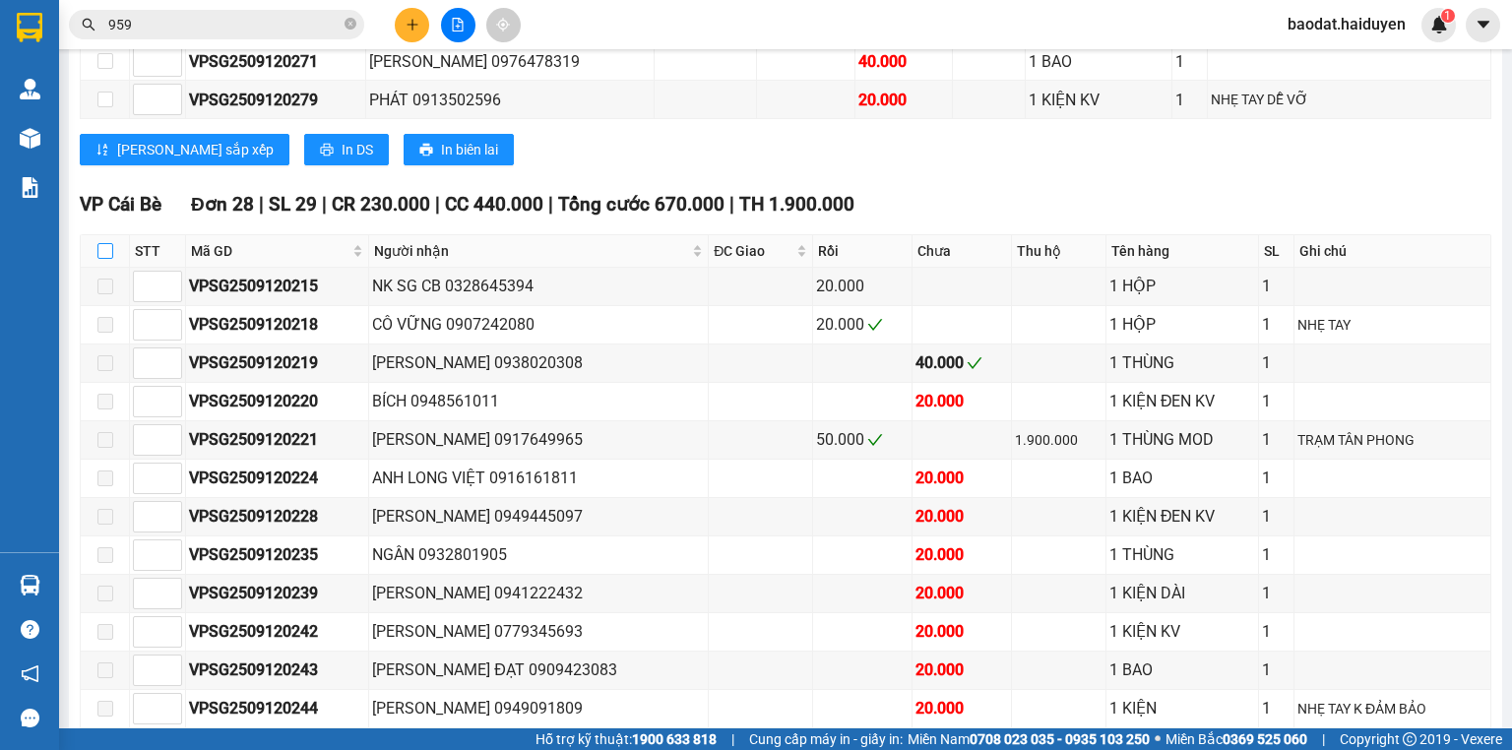
click at [106, 250] on input "checkbox" at bounding box center [105, 251] width 16 height 16
checkbox input "true"
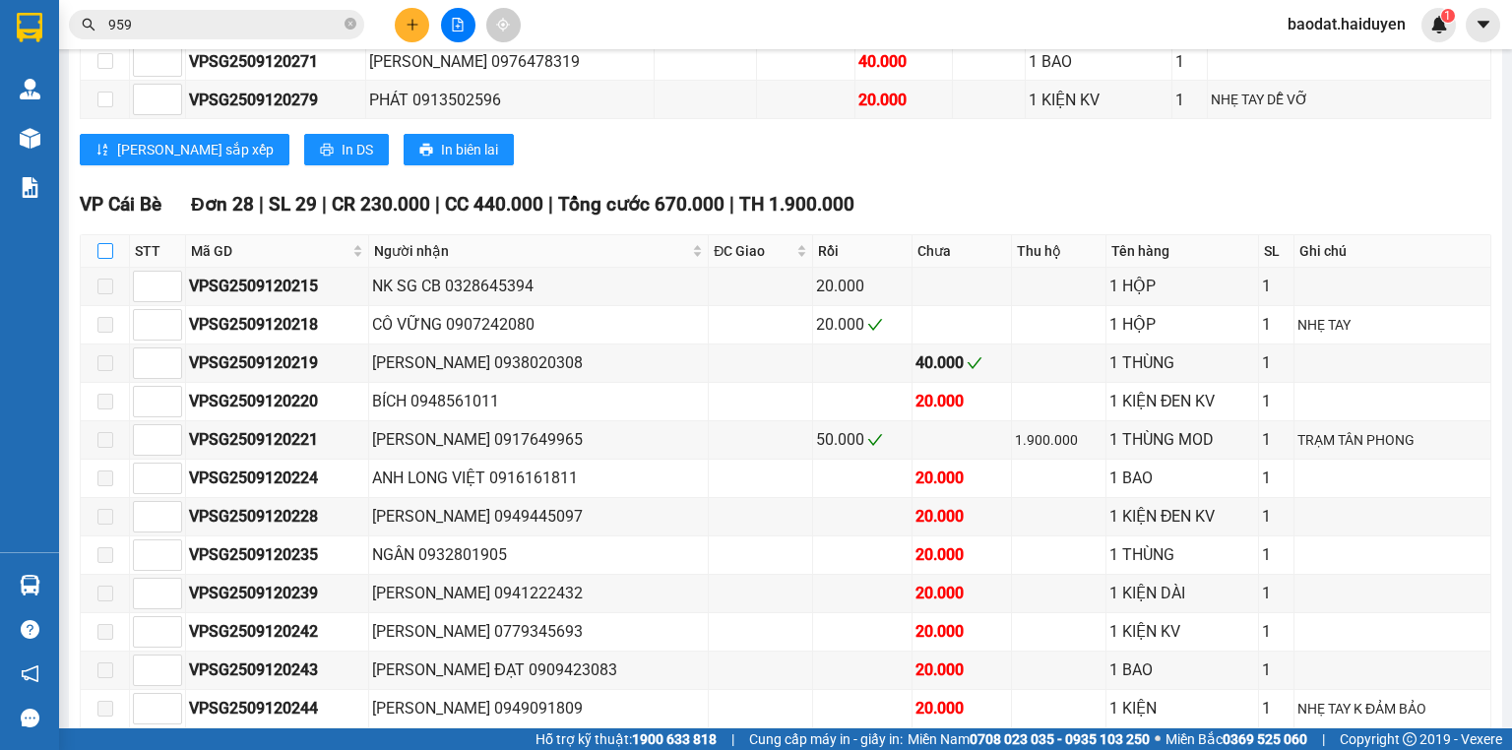
checkbox input "true"
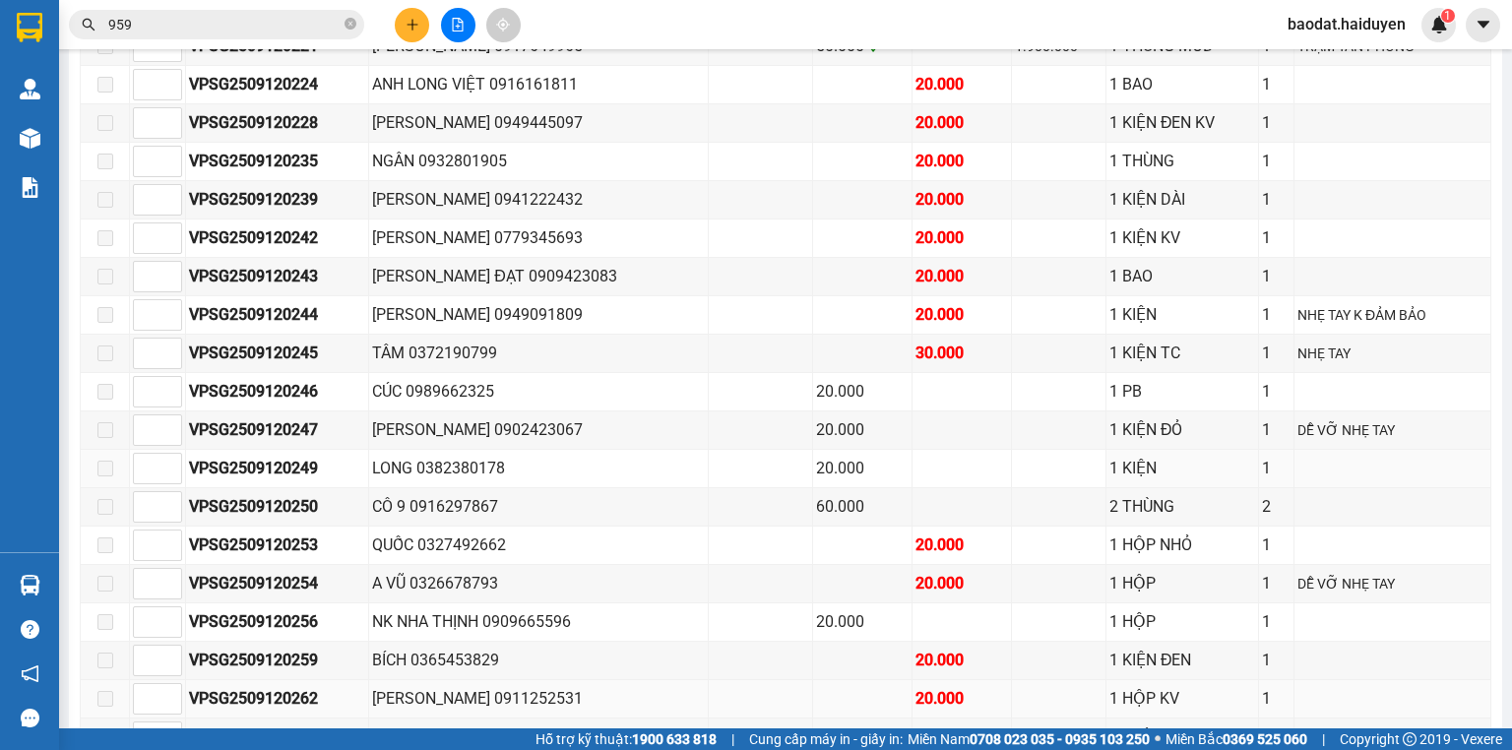
scroll to position [2205, 0]
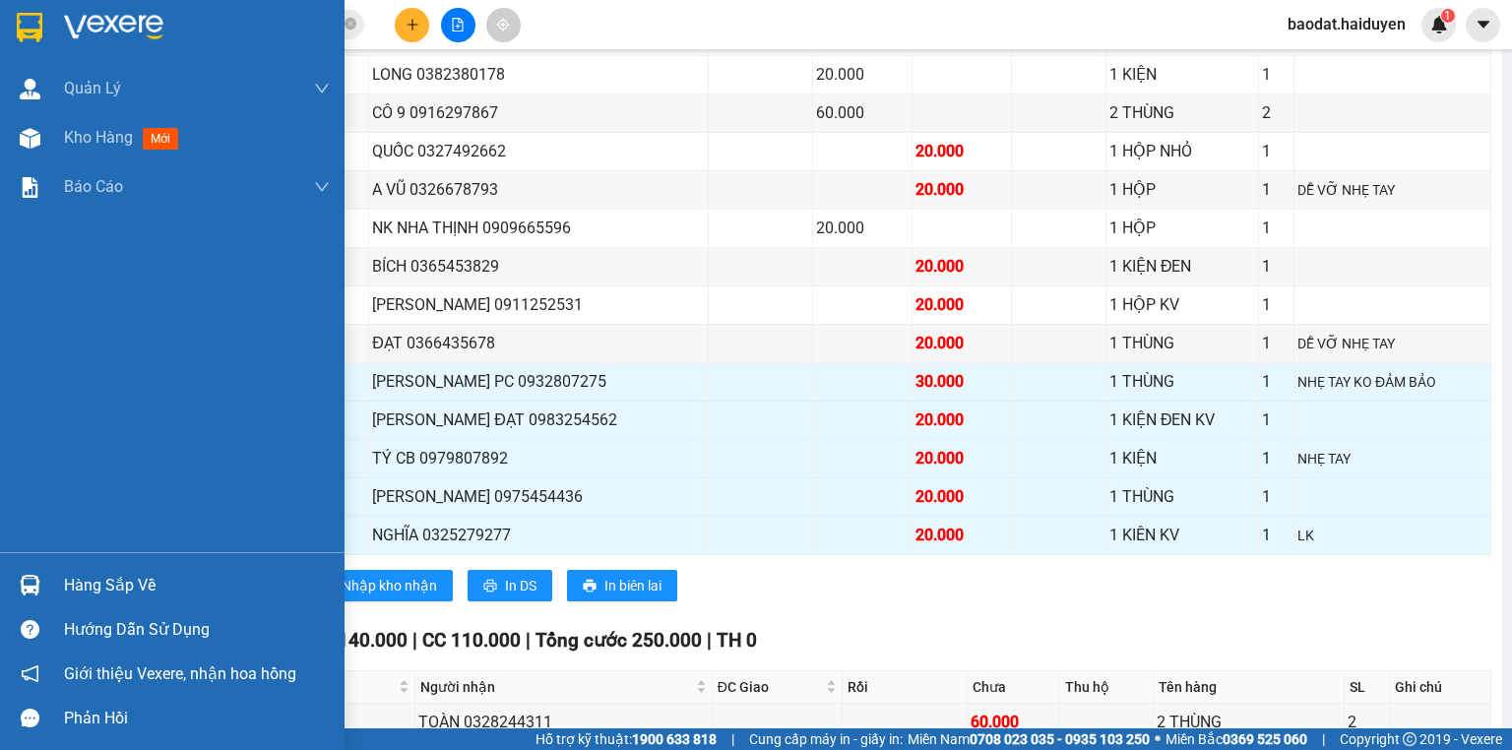
drag, startPoint x: 102, startPoint y: 575, endPoint x: 264, endPoint y: 577, distance: 161.4
click at [104, 573] on div "Hàng sắp về" at bounding box center [197, 586] width 266 height 30
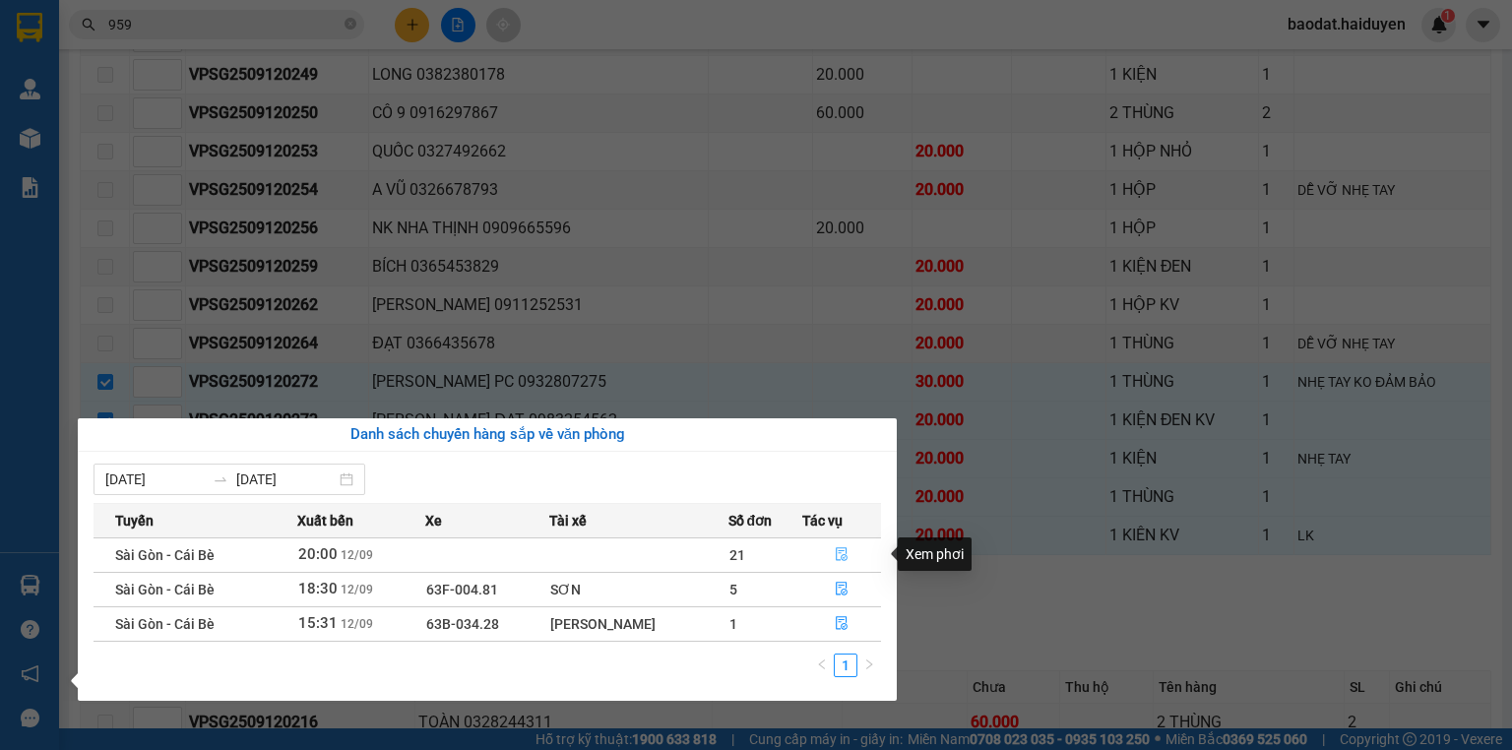
drag, startPoint x: 842, startPoint y: 559, endPoint x: 685, endPoint y: 573, distance: 157.1
click at [841, 559] on icon "file-done" at bounding box center [842, 554] width 14 height 14
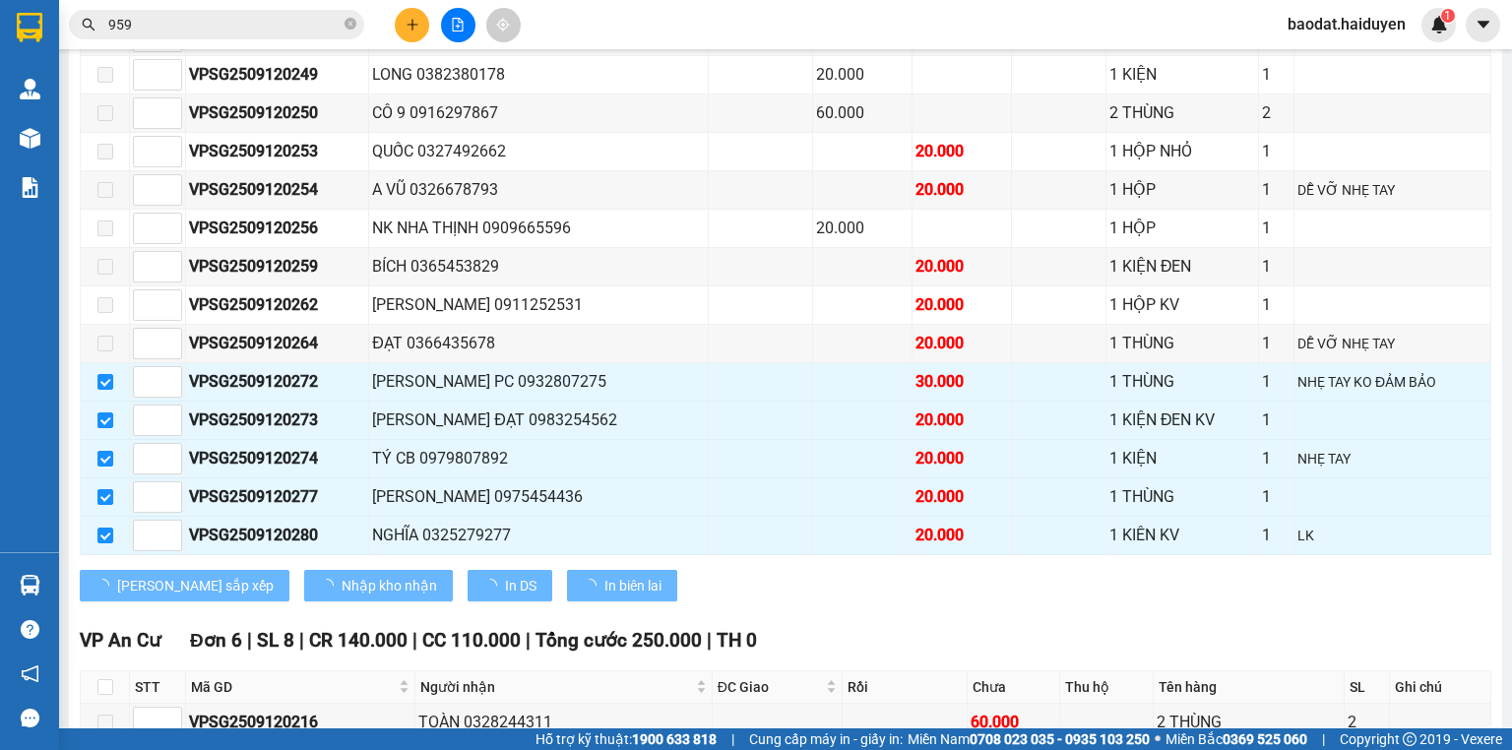
checkbox input "false"
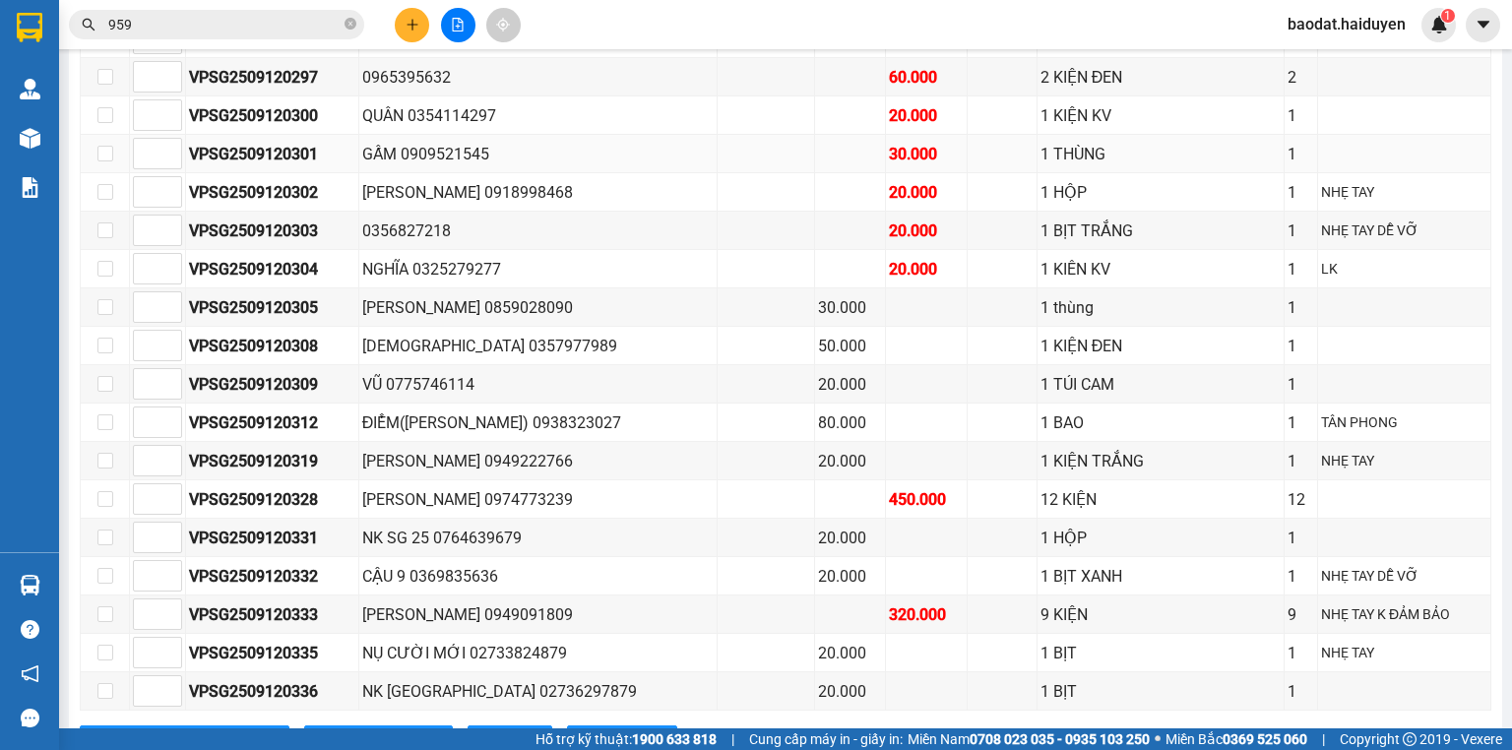
scroll to position [1457, 0]
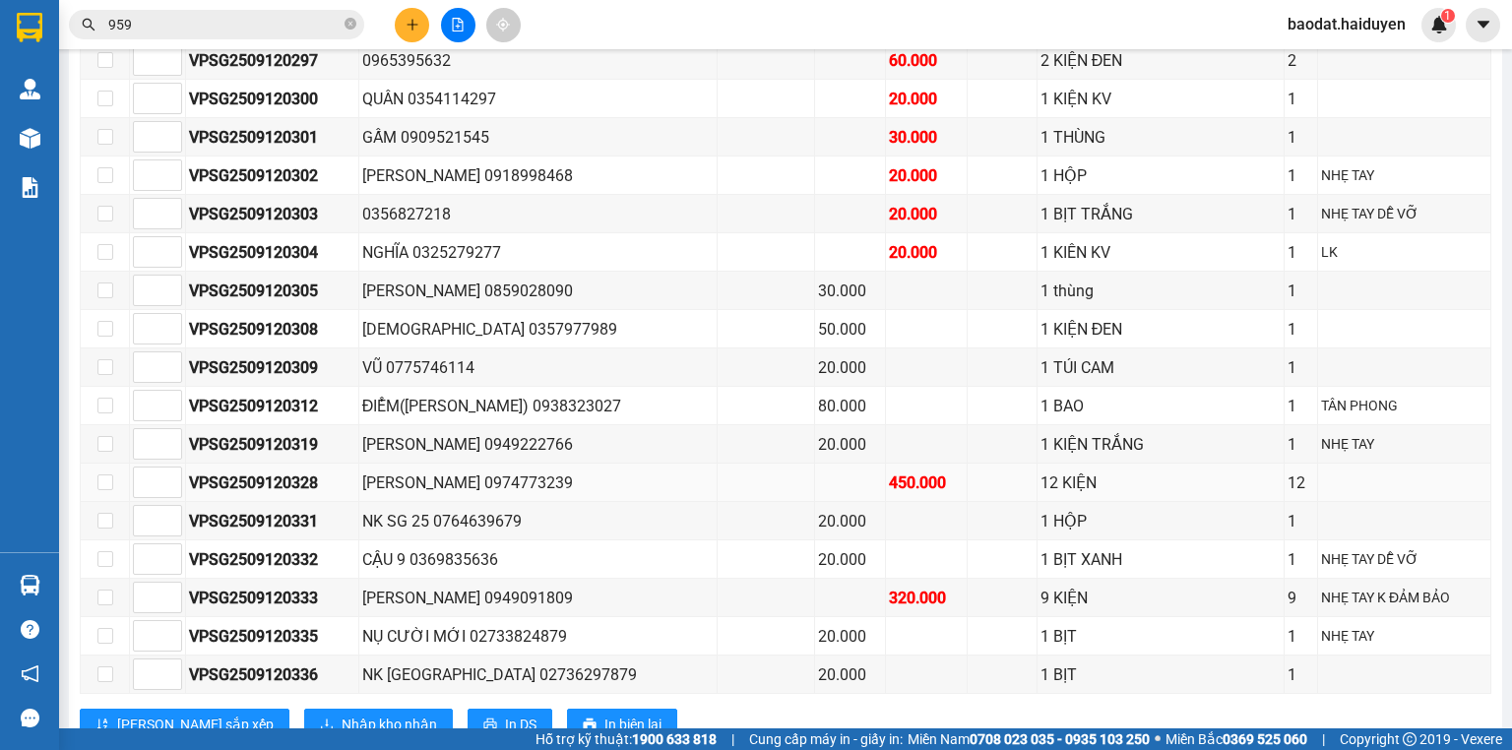
click at [486, 475] on div "[PERSON_NAME] 0974773239" at bounding box center [537, 482] width 351 height 25
copy div "0974773239"
click at [121, 25] on input "959" at bounding box center [224, 25] width 232 height 22
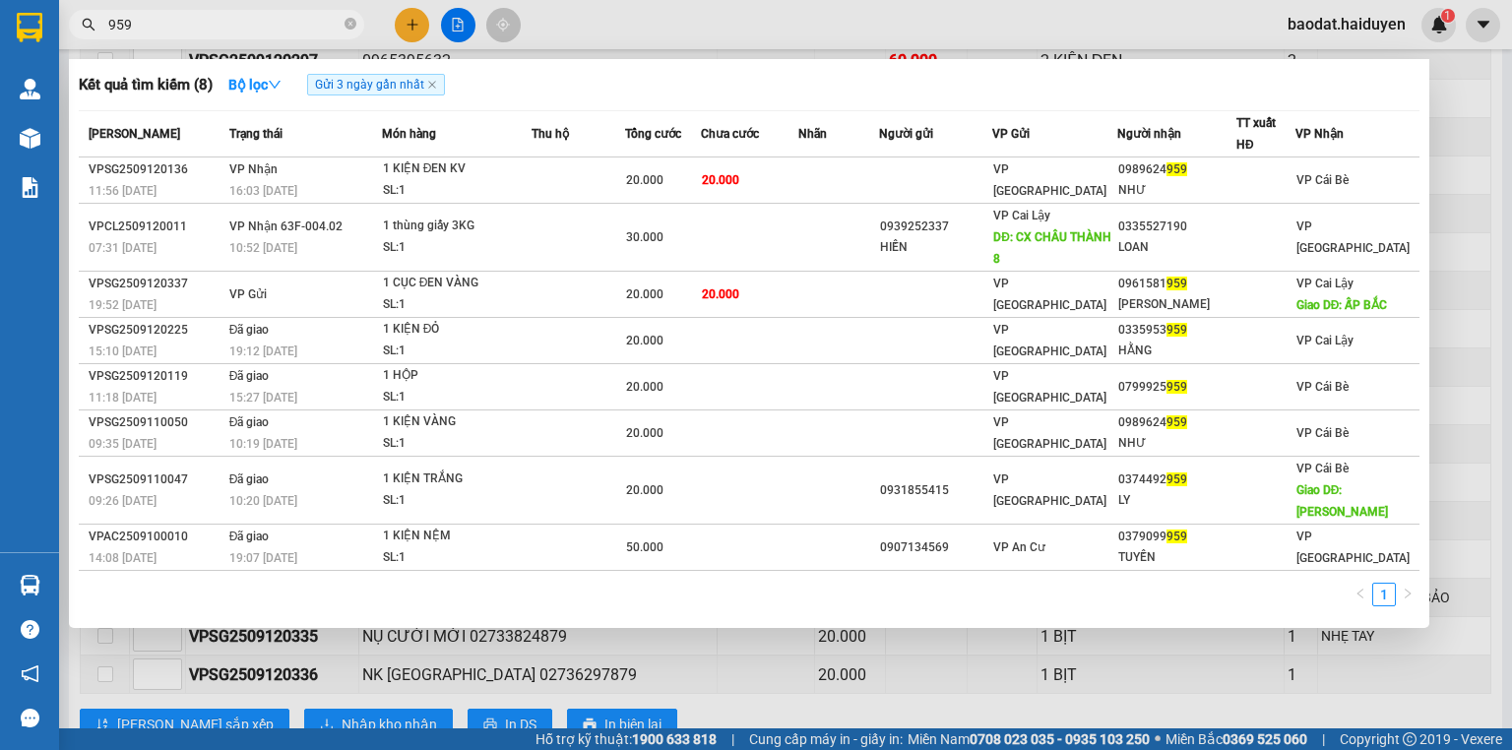
click at [121, 25] on input "959" at bounding box center [224, 25] width 232 height 22
paste input "097477323"
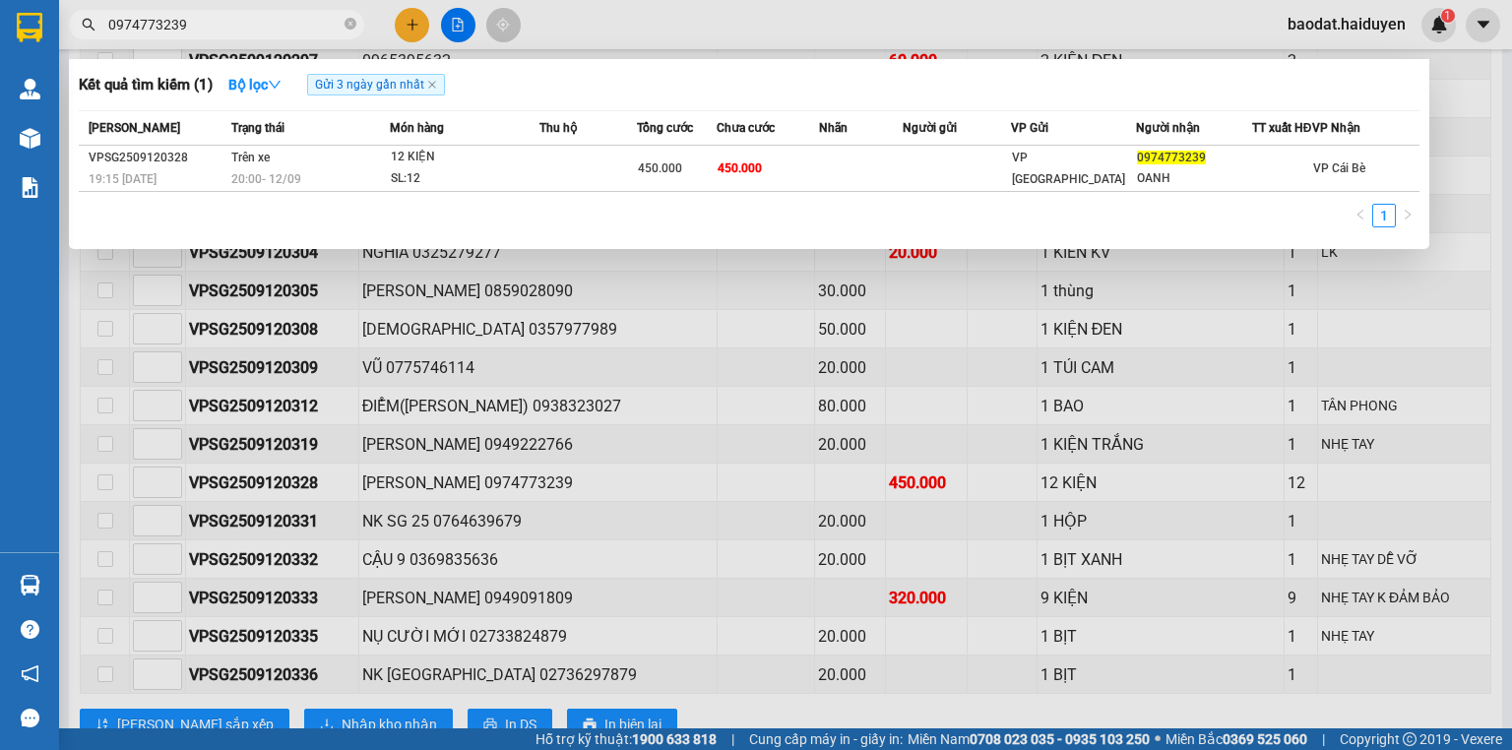
click at [635, 31] on div at bounding box center [756, 375] width 1512 height 750
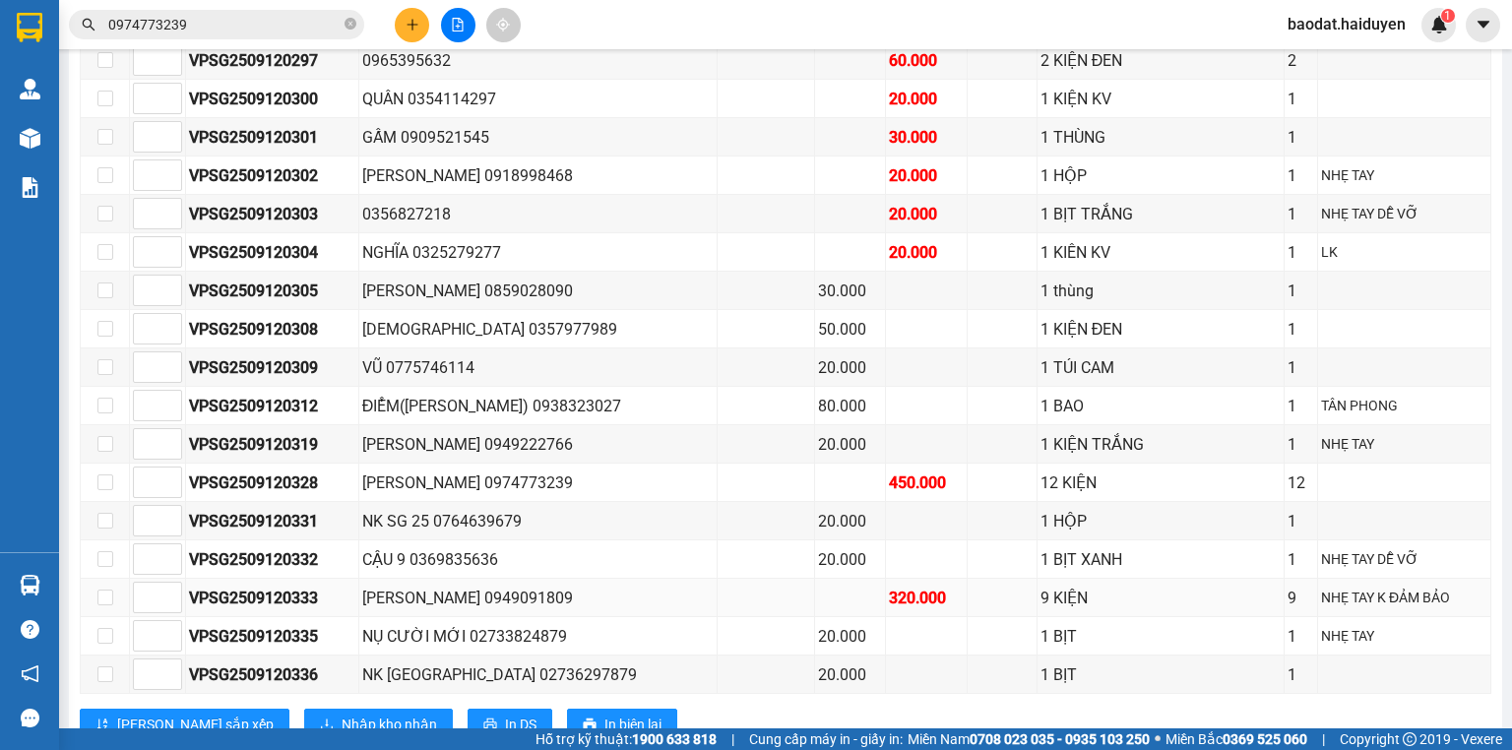
click at [467, 589] on div "[PERSON_NAME] 0949091809" at bounding box center [537, 598] width 351 height 25
copy div "0949091809"
click at [245, 28] on input "0974773239" at bounding box center [224, 25] width 232 height 22
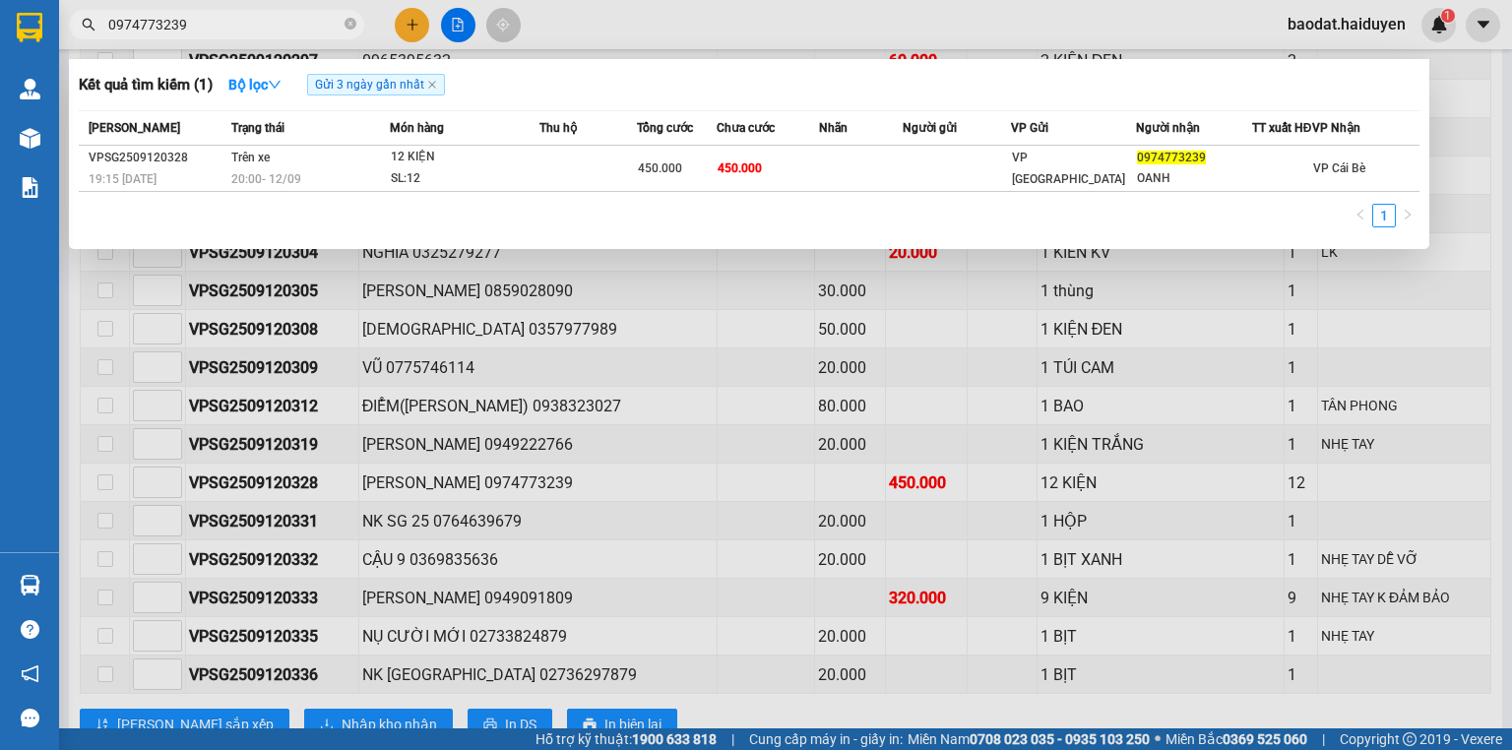
click at [245, 28] on input "0974773239" at bounding box center [224, 25] width 232 height 22
paste input "4909180"
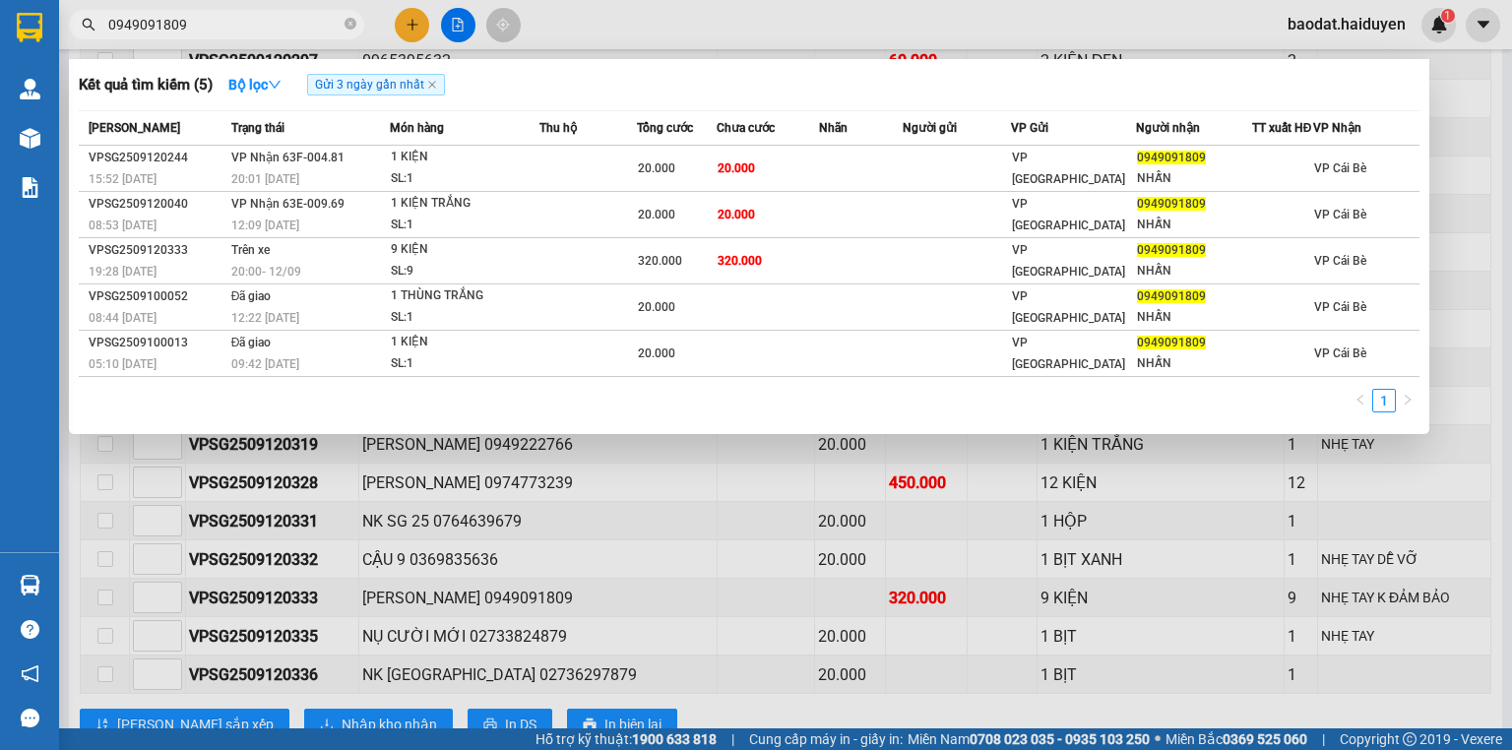
type input "0949091809"
click at [659, 478] on div at bounding box center [756, 375] width 1512 height 750
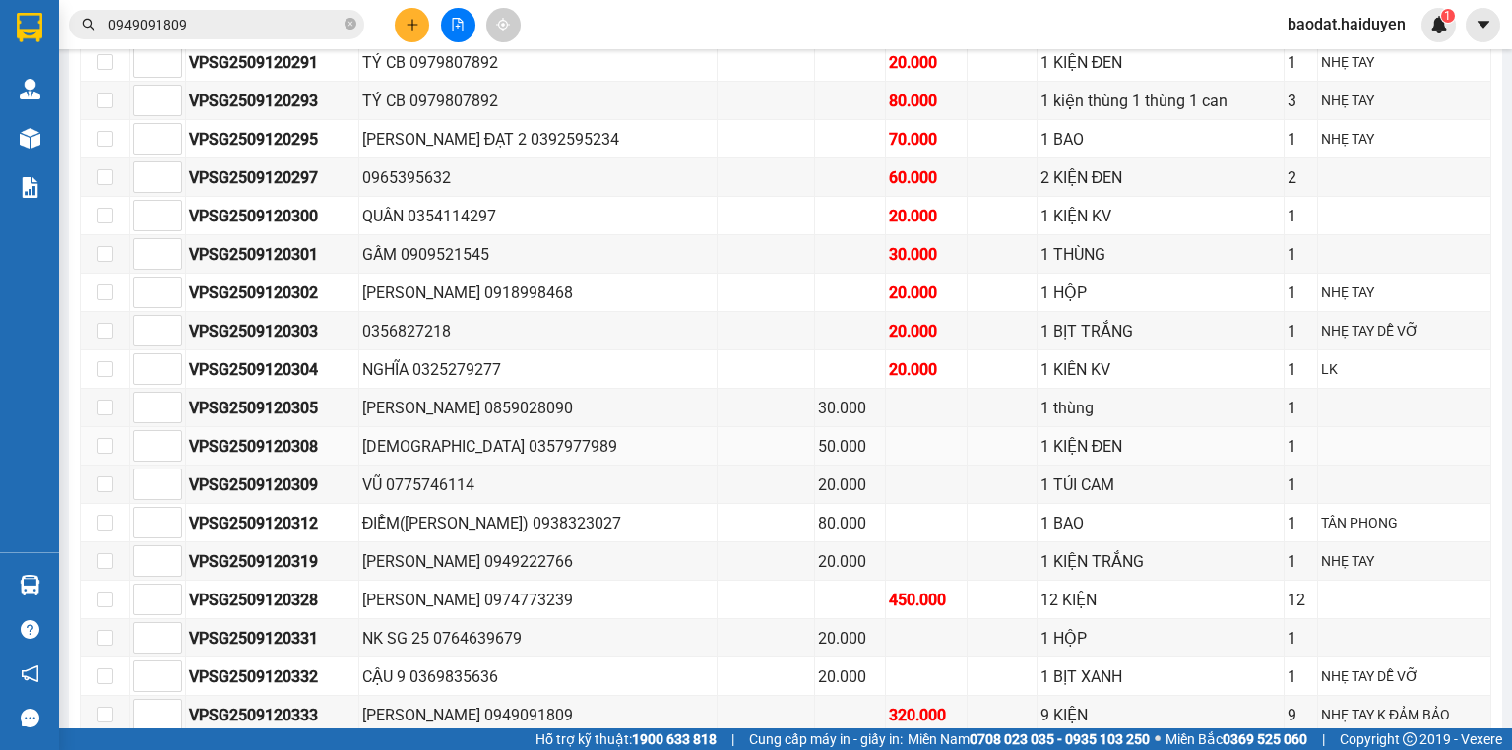
scroll to position [1299, 0]
